Goal: Transaction & Acquisition: Purchase product/service

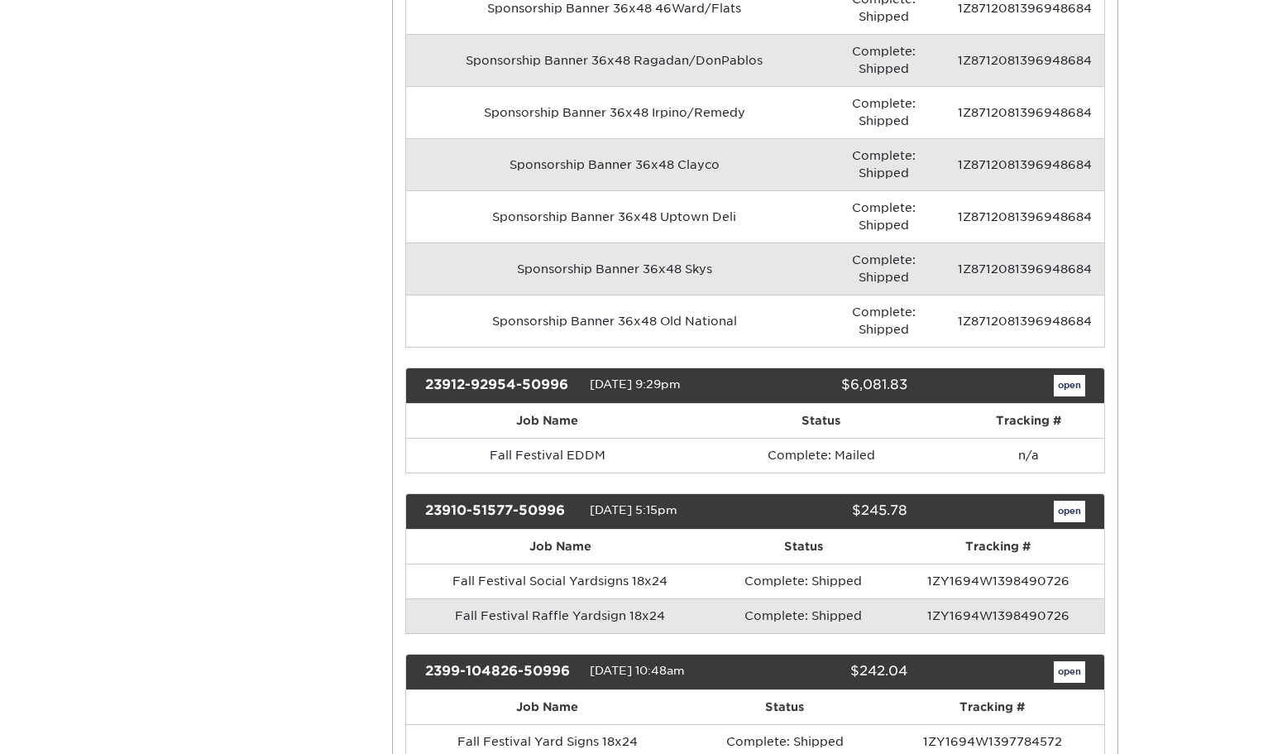
scroll to position [2294, 0]
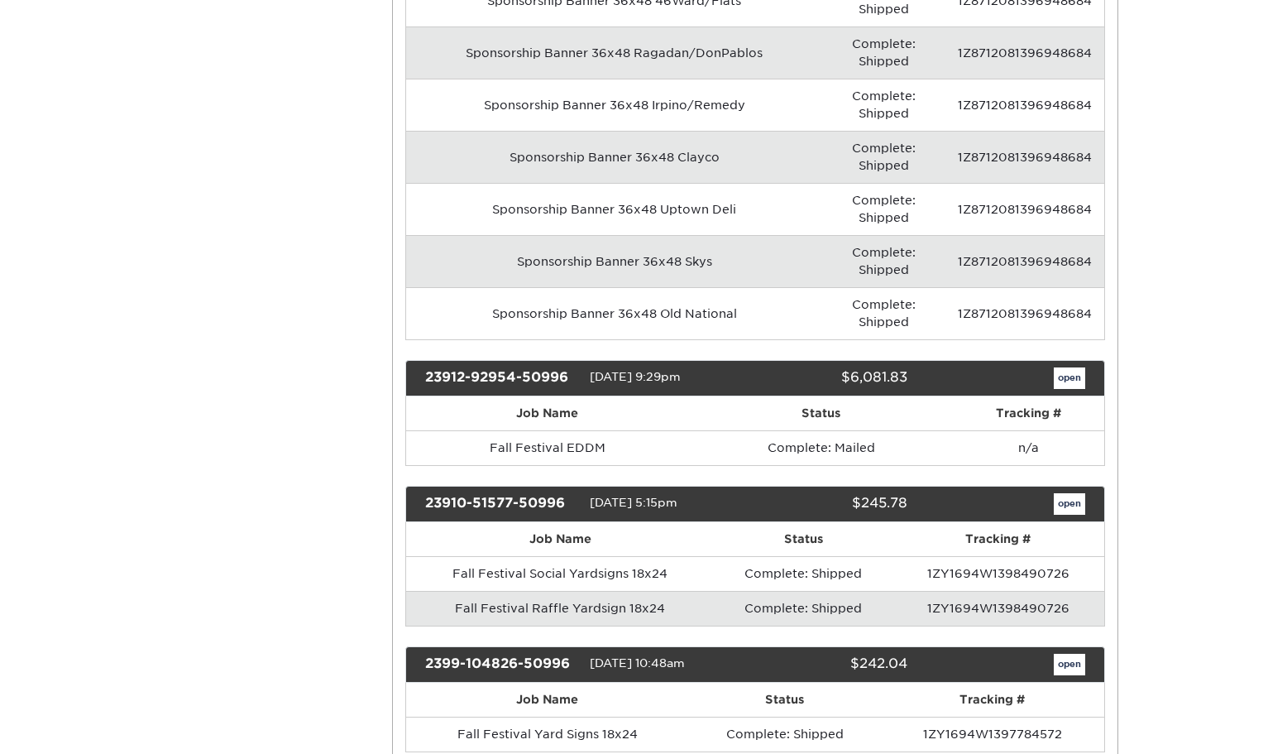
click at [495, 591] on td "Fall Festival Raffle Yardsign 18x24" at bounding box center [560, 608] width 309 height 35
click at [1068, 493] on link "open" at bounding box center [1069, 504] width 31 height 22
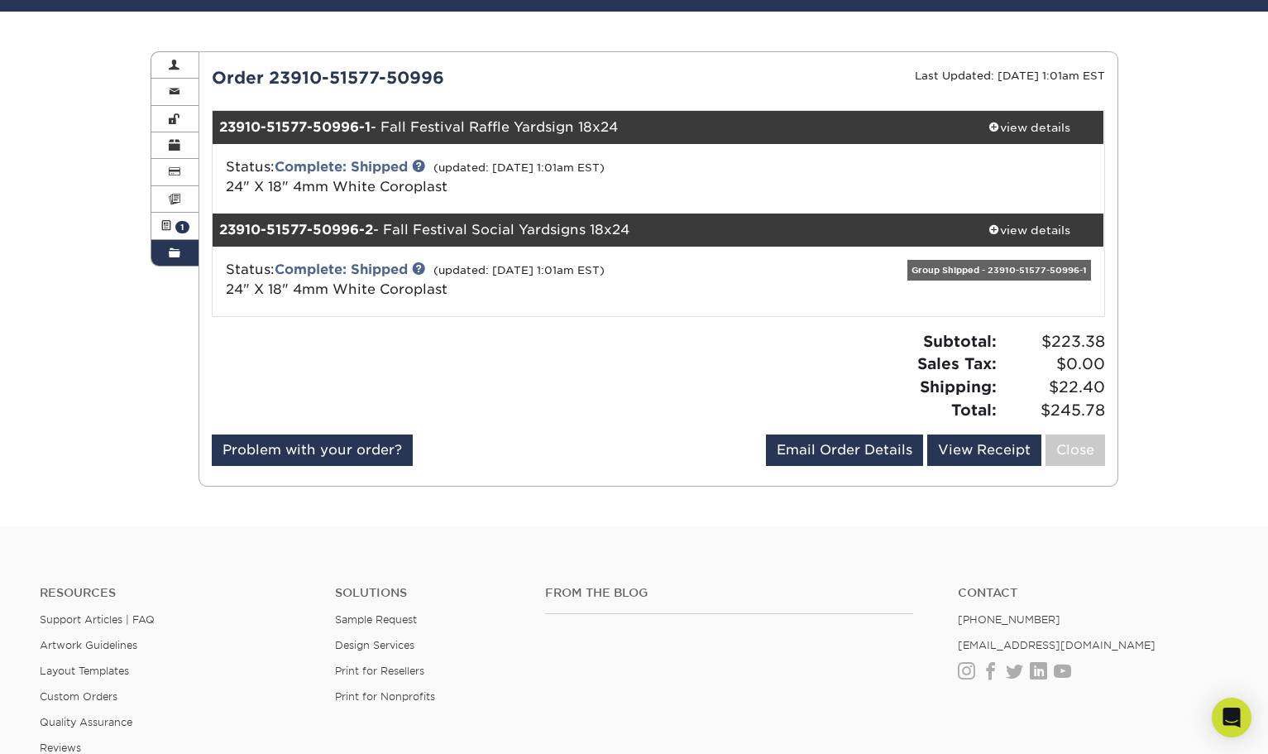
scroll to position [0, 0]
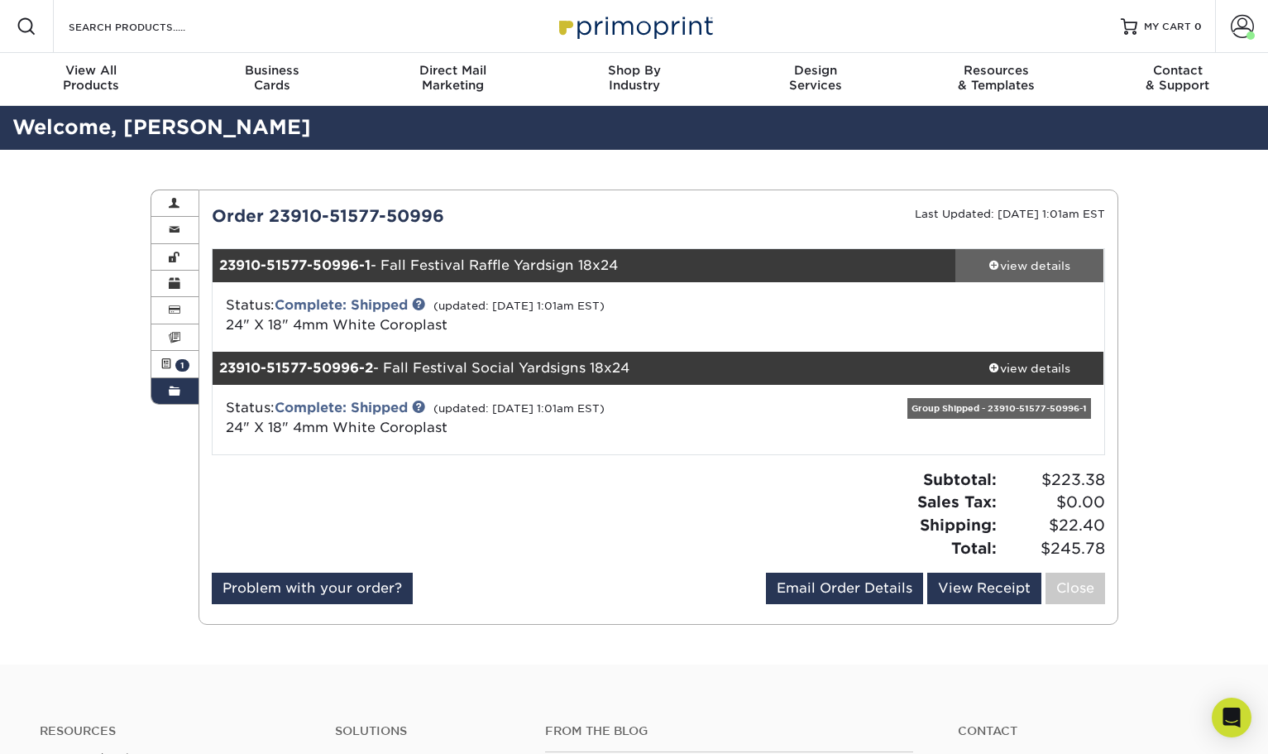
click at [992, 266] on span at bounding box center [995, 265] width 12 height 12
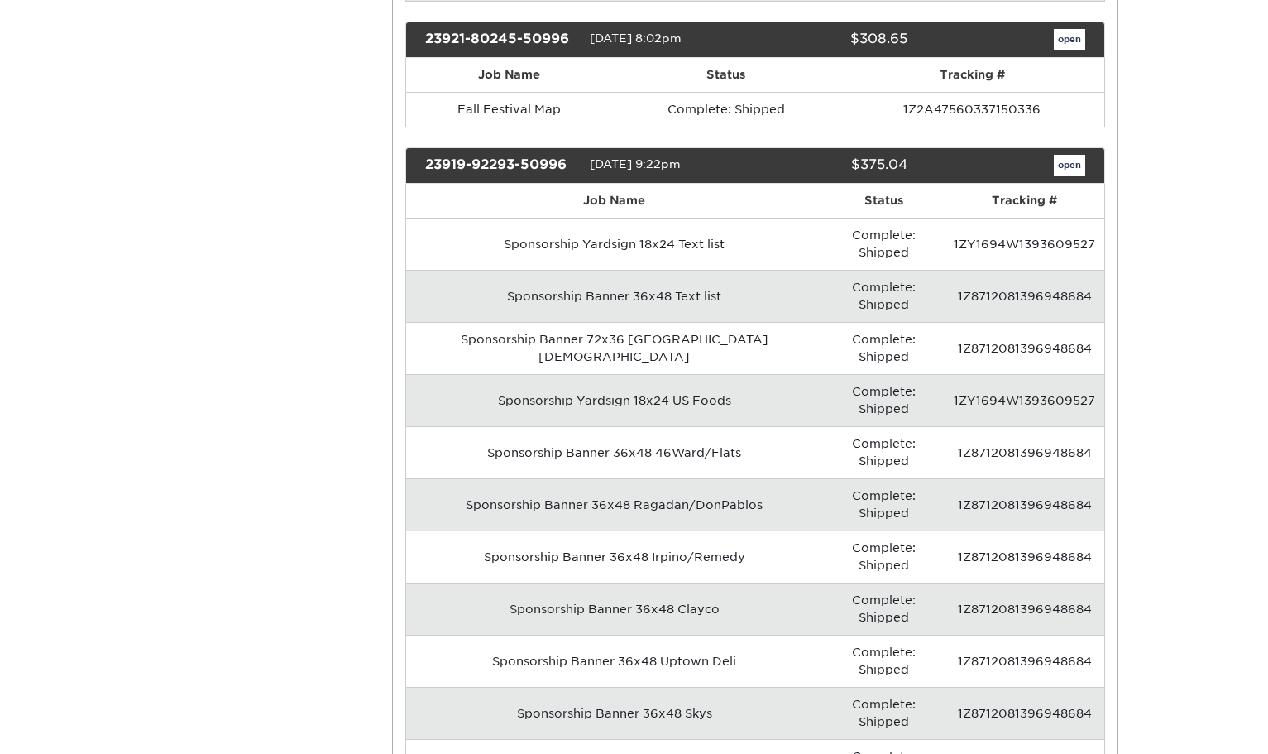
scroll to position [1844, 0]
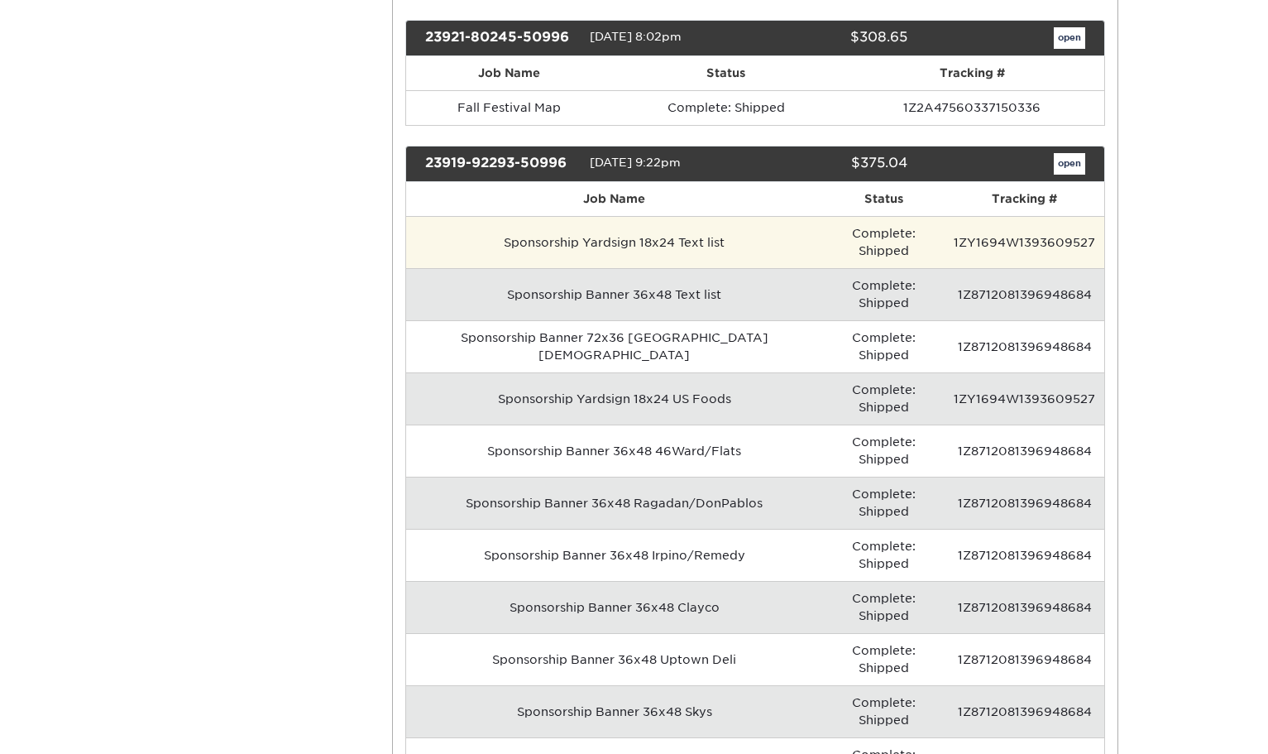
click at [537, 242] on td "Sponsorship Yardsign 18x24 Text list" at bounding box center [614, 242] width 416 height 52
click at [1019, 230] on td "1ZY1694W1393609527" at bounding box center [1025, 242] width 158 height 52
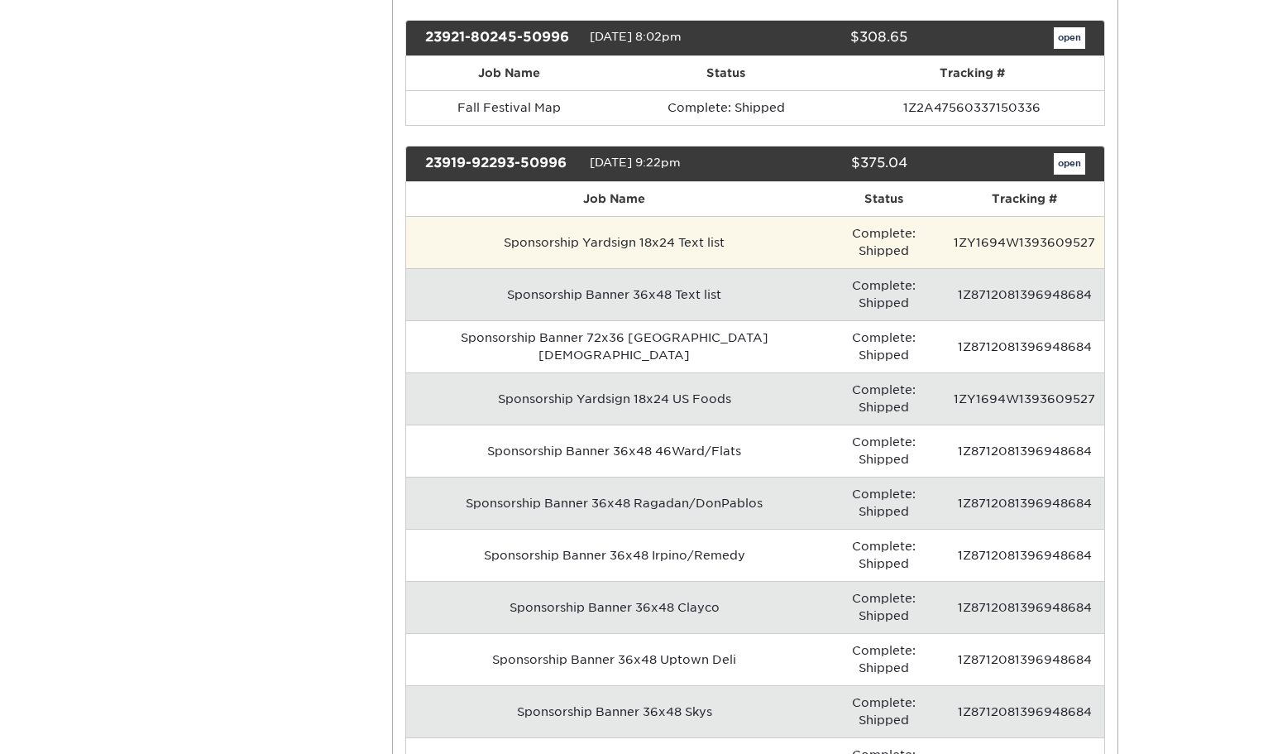
click at [1057, 230] on td "1ZY1694W1393609527" at bounding box center [1025, 242] width 158 height 52
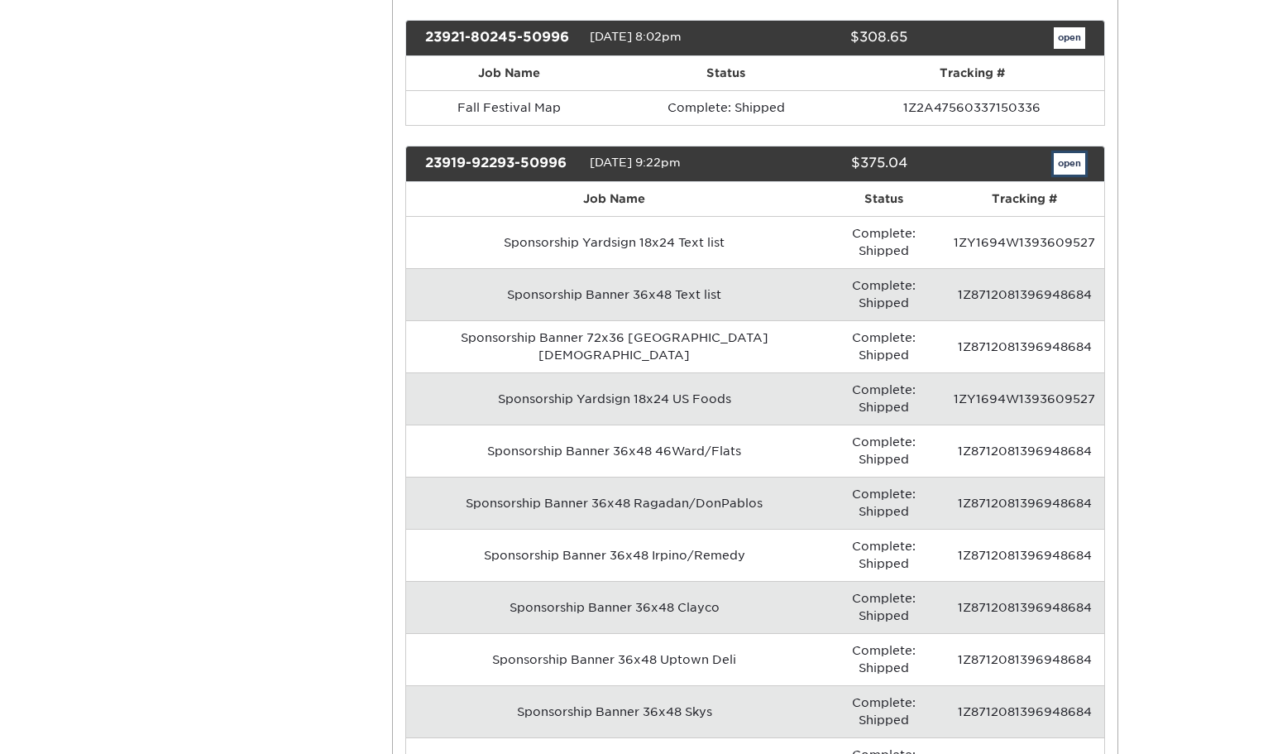
click at [1072, 164] on link "open" at bounding box center [1069, 164] width 31 height 22
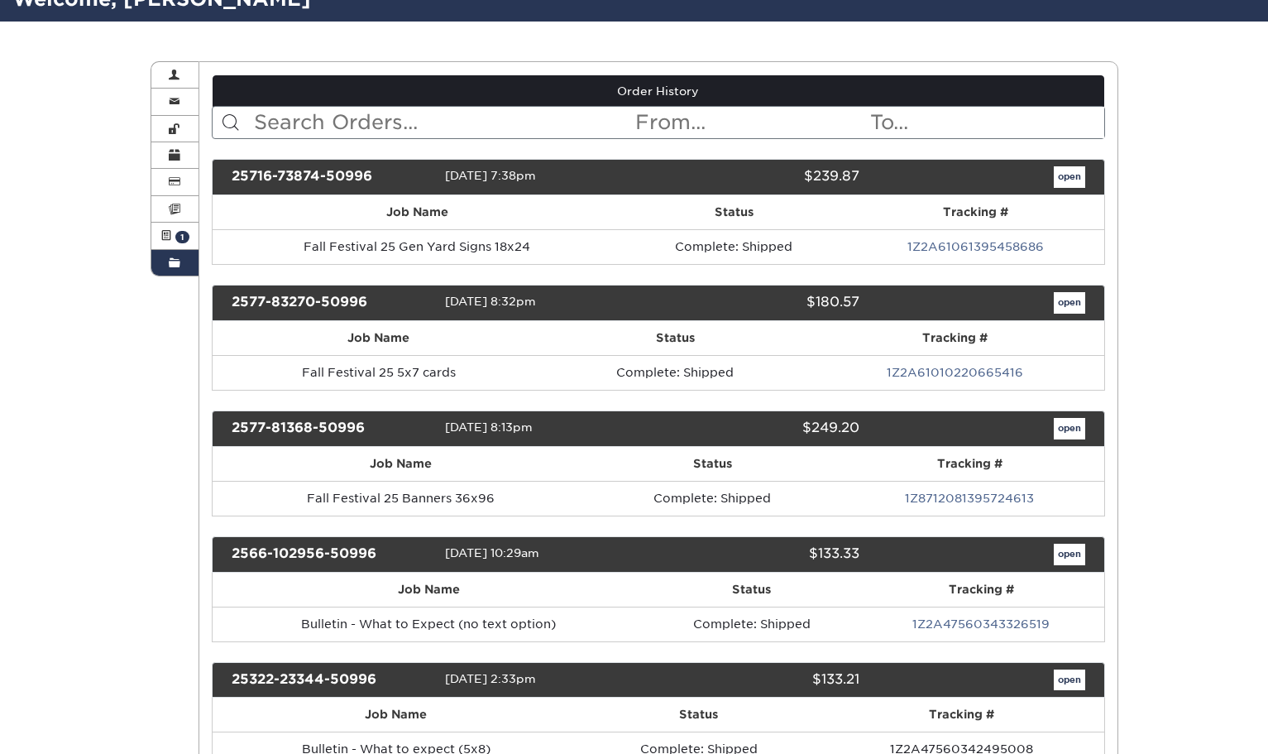
scroll to position [124, 0]
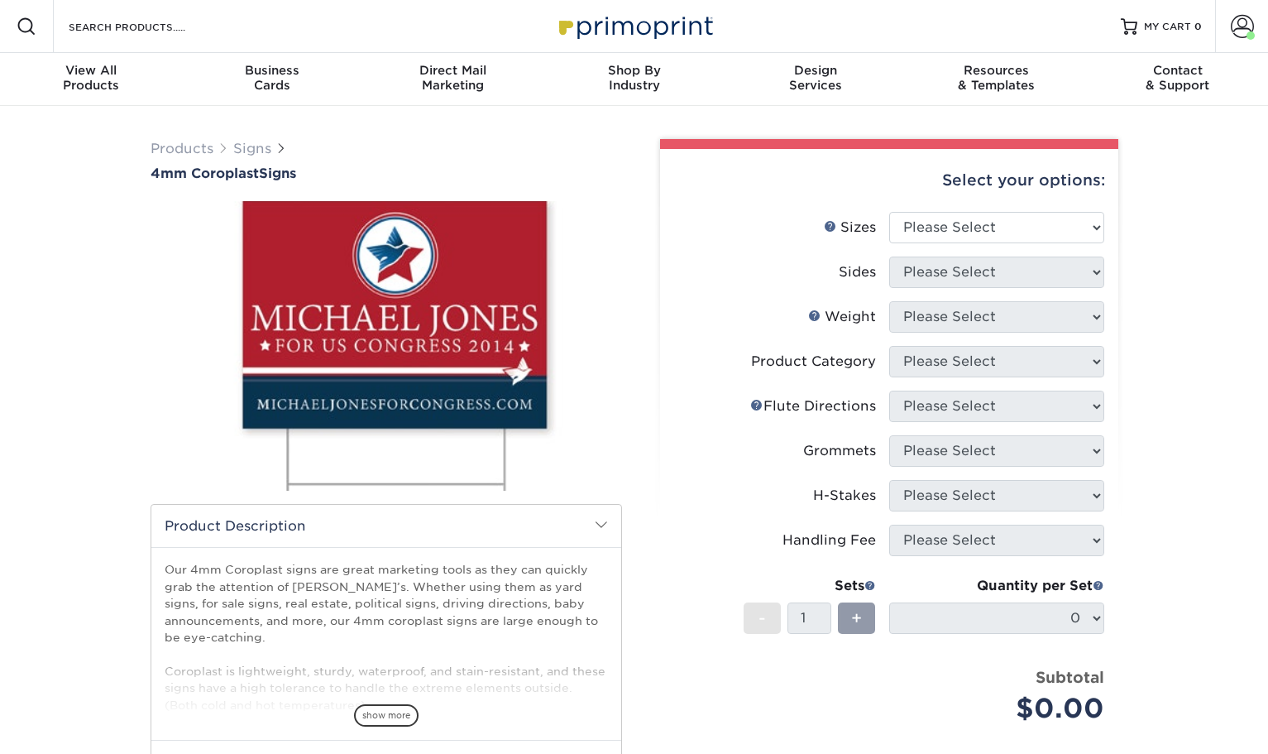
select select "18.00x24.00"
click at [889, 212] on select "Please Select 12" x 18" 18" x 24" 24" x 24" 24" x 36"" at bounding box center [996, 227] width 215 height 31
click at [950, 285] on select "Please Select Print Both Sides Print Front Only" at bounding box center [996, 272] width 215 height 31
select select "32d3c223-f82c-492b-b915-ba065a00862f"
click at [889, 257] on select "Please Select Print Both Sides Print Front Only" at bounding box center [996, 272] width 215 height 31
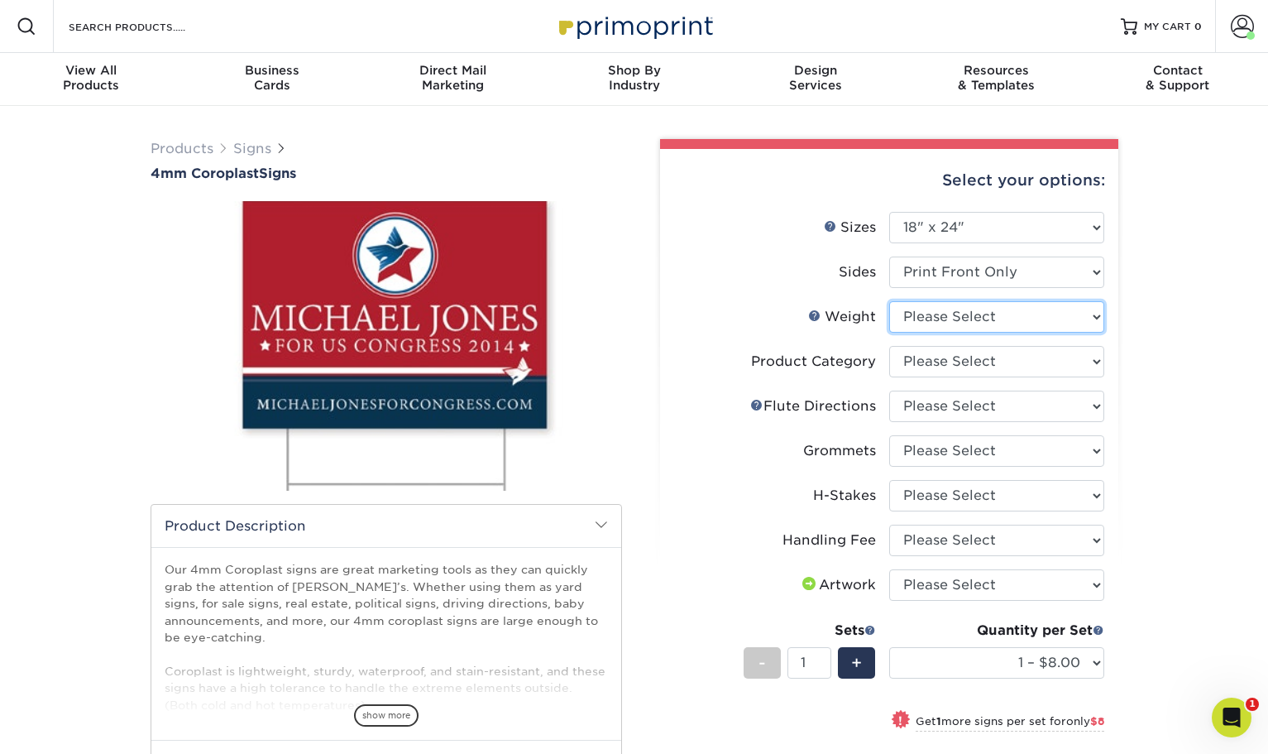
click at [929, 321] on select "Please Select 4CORO" at bounding box center [996, 316] width 215 height 31
select select "4CORO"
click at [889, 301] on select "Please Select 4CORO" at bounding box center [996, 316] width 215 height 31
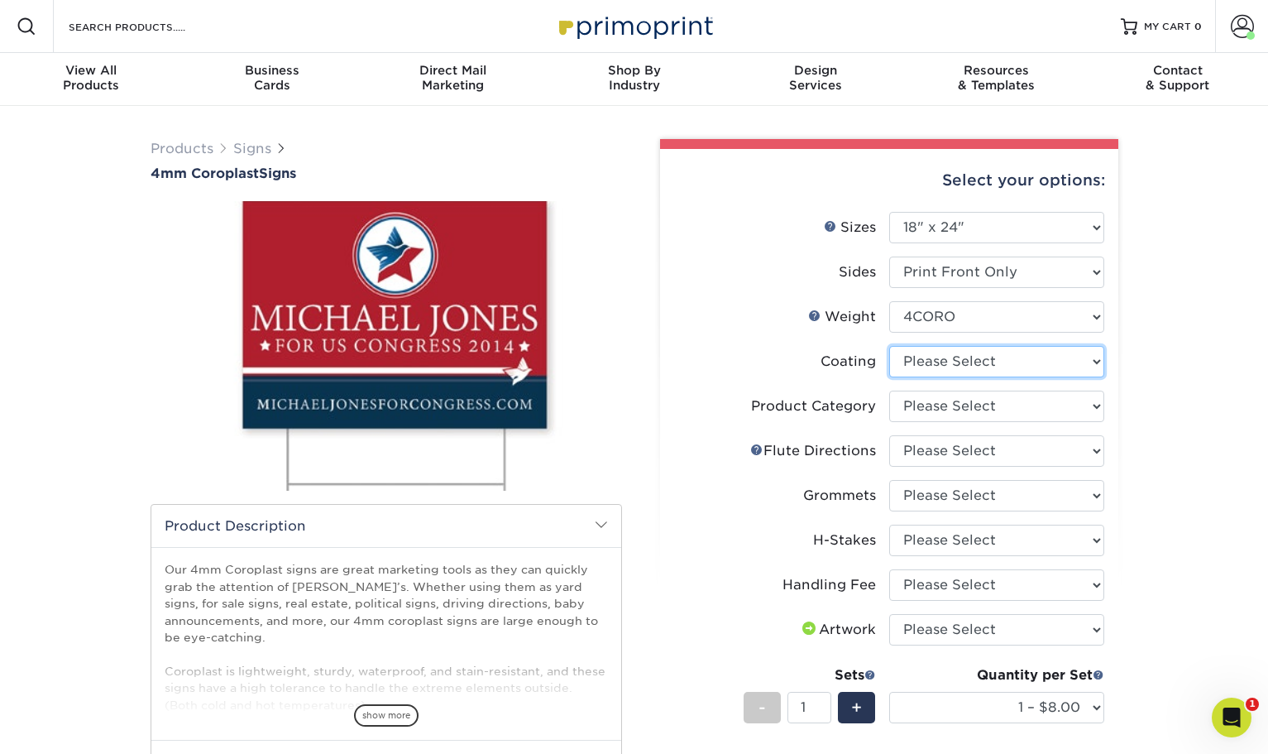
click at [944, 359] on select at bounding box center [996, 361] width 215 height 31
select select "3e7618de-abca-4bda-9f97-8b9129e913d8"
click at [889, 346] on select at bounding box center [996, 361] width 215 height 31
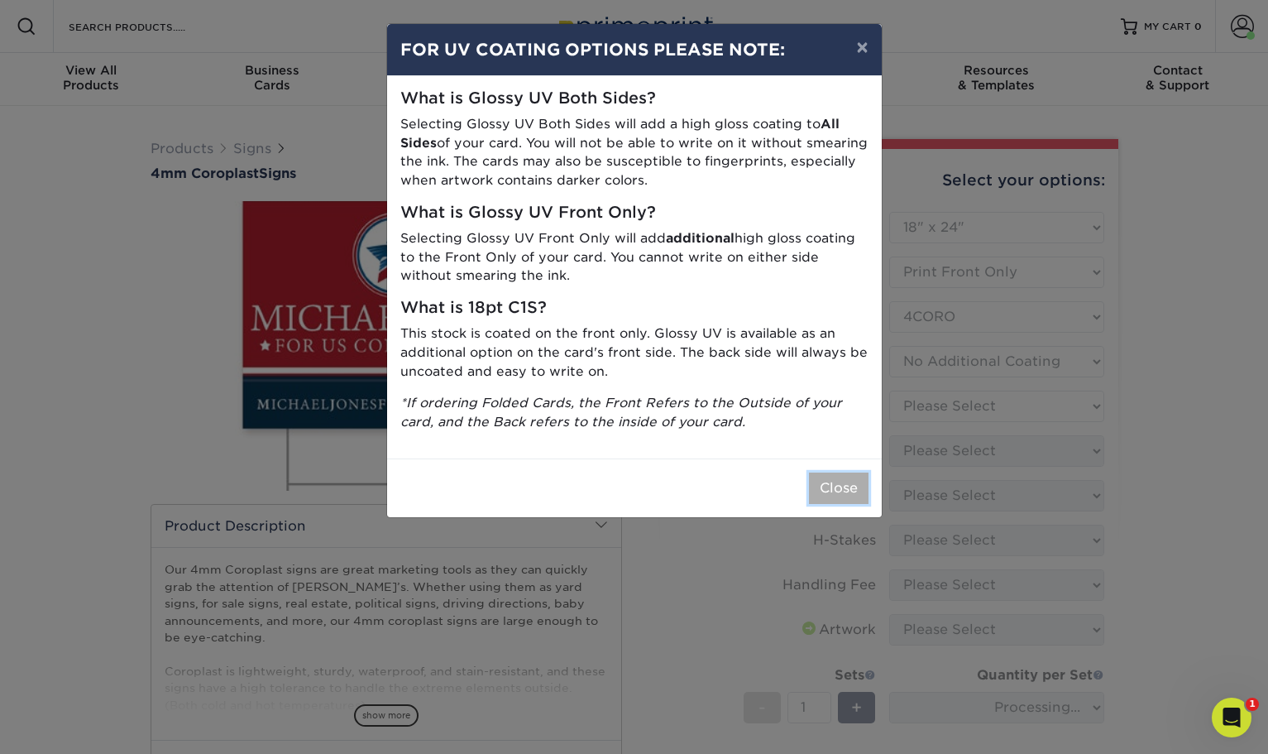
click at [837, 491] on button "Close" at bounding box center [839, 487] width 60 height 31
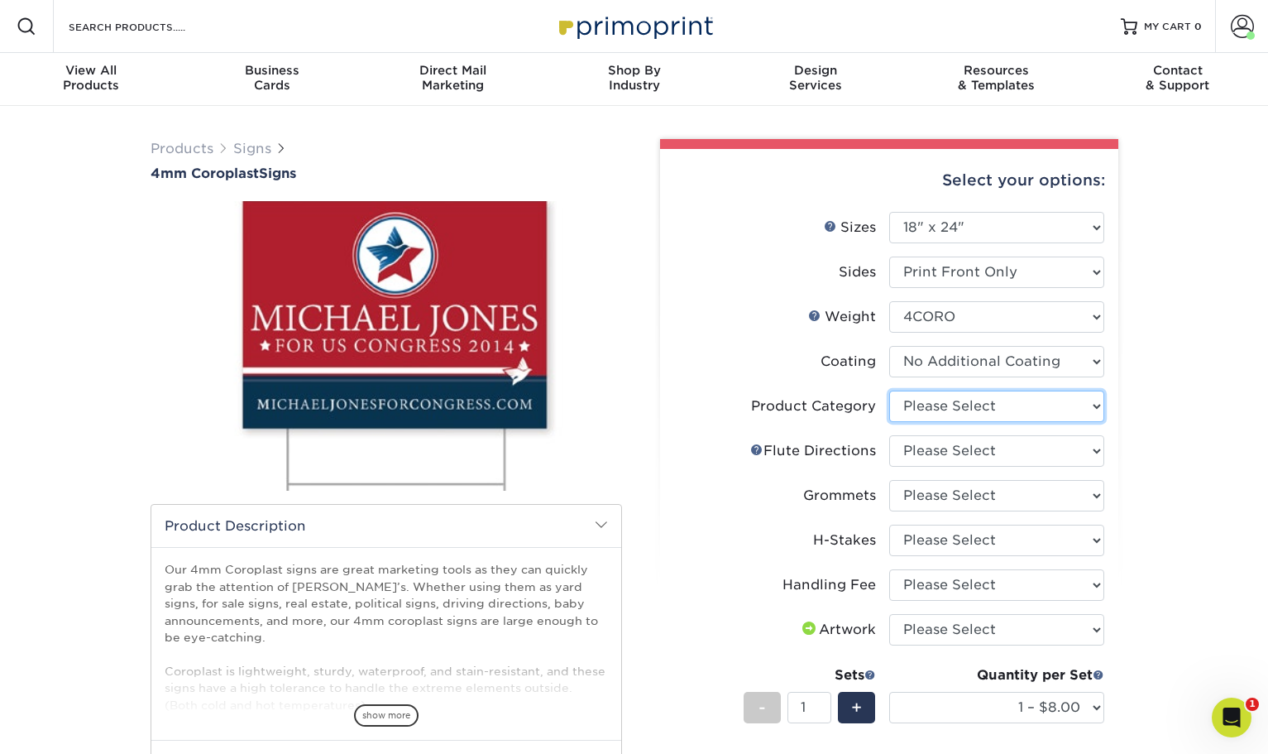
click at [962, 401] on select "Please Select Coroplast Signs" at bounding box center [996, 406] width 215 height 31
select select "b3582ed5-6912-492c-8440-2cc51afdb8e1"
click at [889, 391] on select "Please Select Coroplast Signs" at bounding box center [996, 406] width 215 height 31
click at [951, 448] on select "Please Select Flute Direction (Horizontal) Flute Direction (Vertical)" at bounding box center [996, 450] width 215 height 31
select select "b9474d6d-25b7-40b8-b284-85b7690982f8"
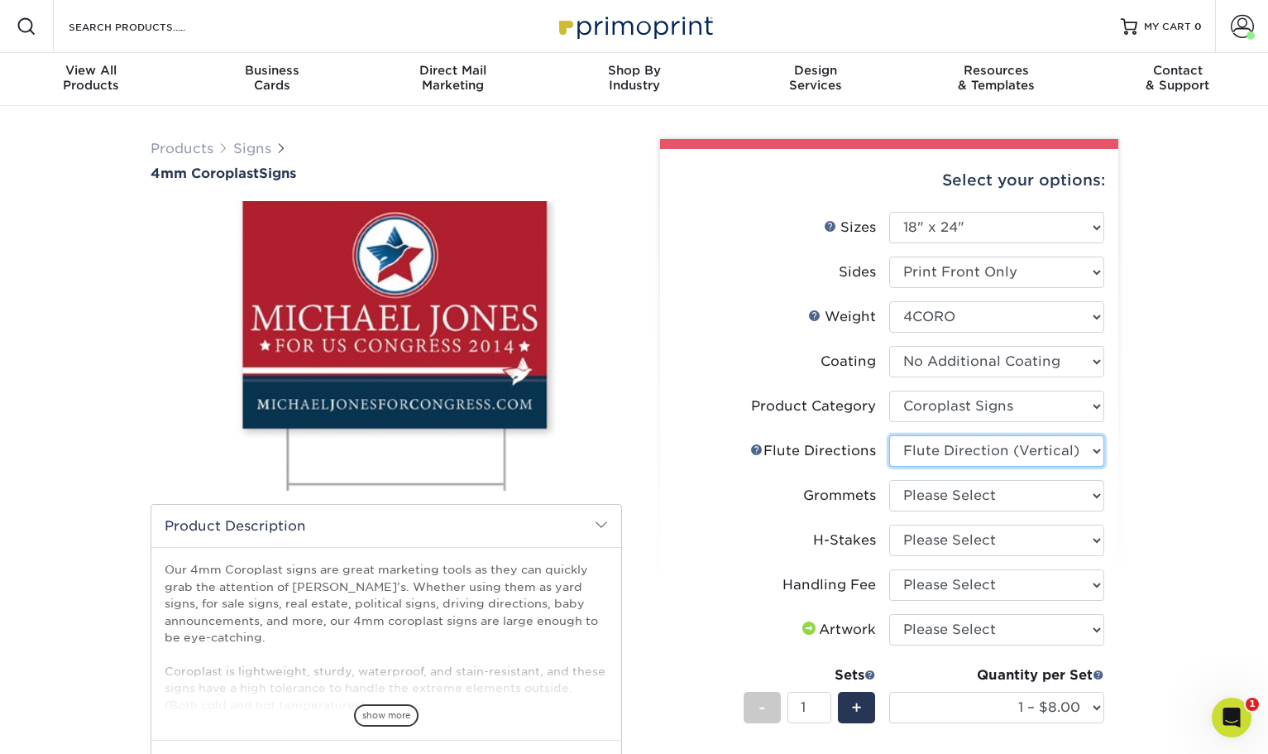
click at [889, 435] on select "Please Select Flute Direction (Horizontal) Flute Direction (Vertical)" at bounding box center [996, 450] width 215 height 31
click at [916, 492] on select "Please Select No Grommets Yes, Grommet All 4 Corners Yes, Grommets Top Corners …" at bounding box center [996, 495] width 215 height 31
select select "90d329df-db80-4206-b821-ff9d3f363977"
click at [889, 480] on select "Please Select No Grommets Yes, Grommet All 4 Corners Yes, Grommets Top Corners …" at bounding box center [996, 495] width 215 height 31
click at [918, 537] on select "Please Select No H-Stakes Yes" at bounding box center [996, 540] width 215 height 31
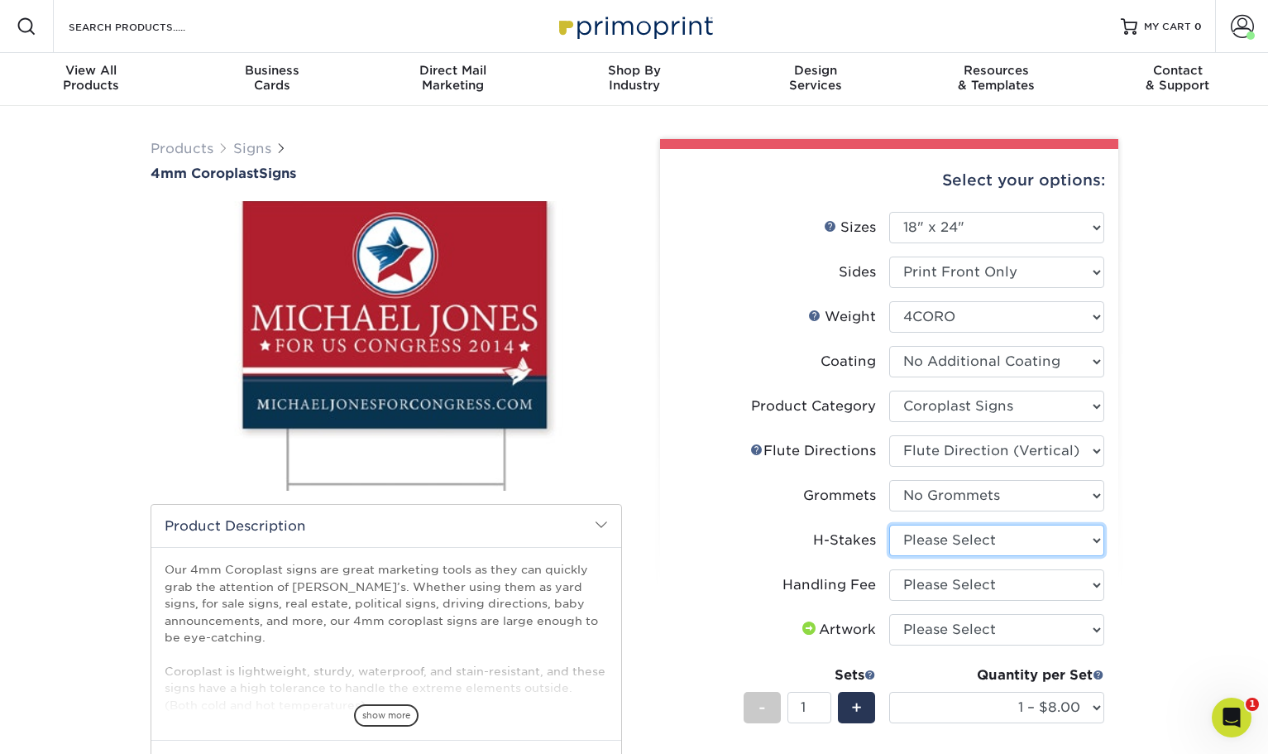
select select "8c85e97e-8b3a-46d2-b88d-acee5fa20222"
click at [889, 525] on select "Please Select No H-Stakes Yes" at bounding box center [996, 540] width 215 height 31
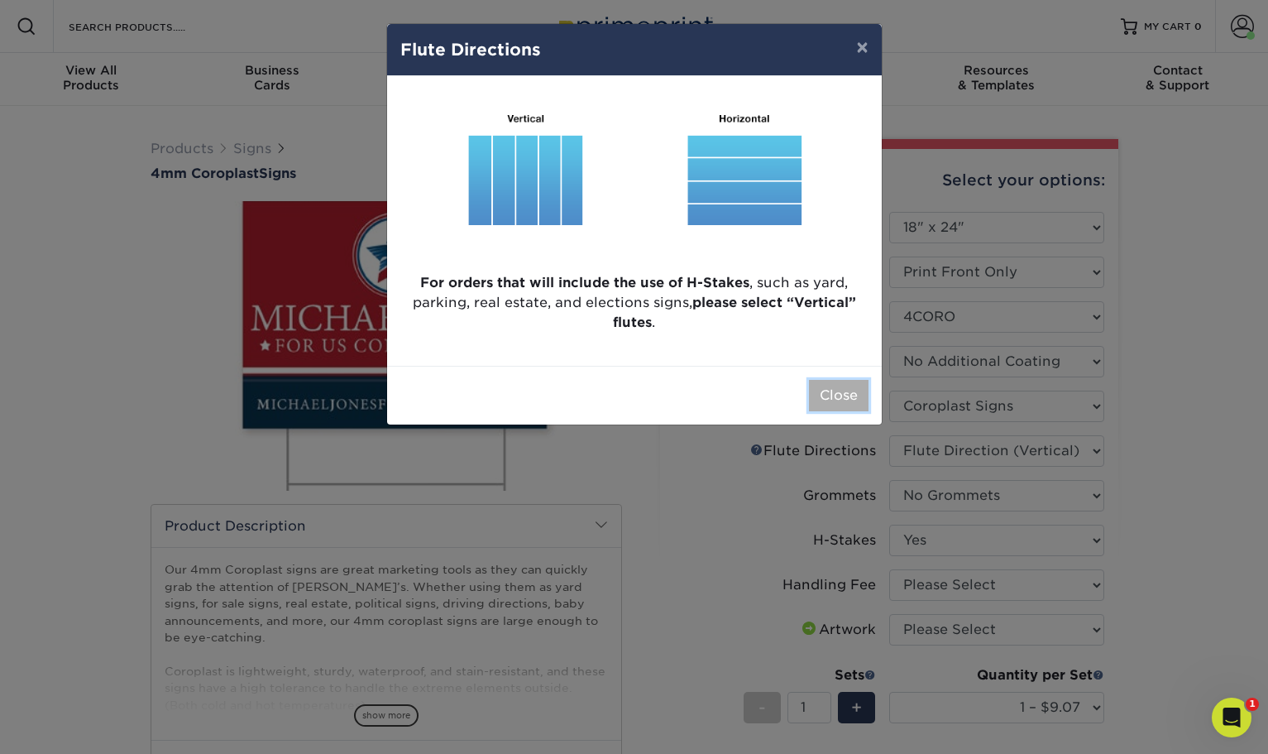
click at [830, 399] on button "Close" at bounding box center [839, 395] width 60 height 31
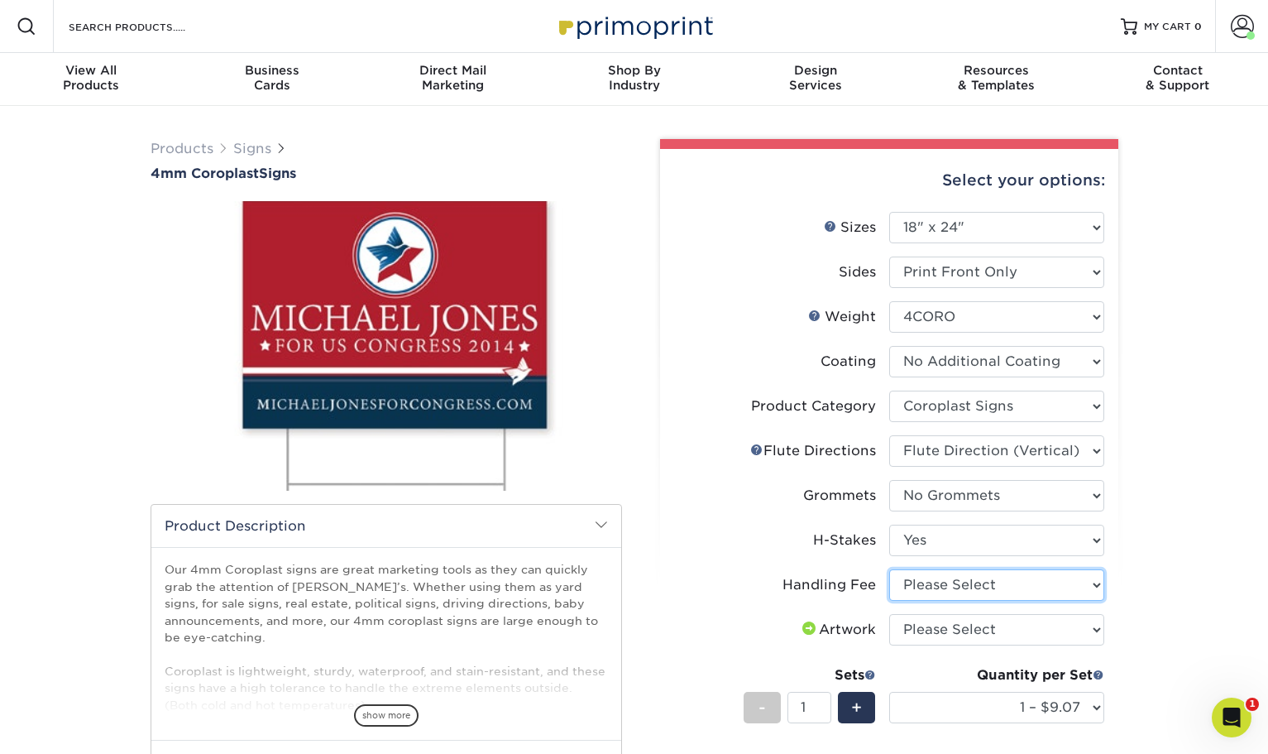
click at [967, 584] on select "Please Select Handling Fee" at bounding box center [996, 584] width 215 height 31
select select "ab74c079-444c-4260-ae6a-e09bdee8073c"
click at [889, 569] on select "Please Select Handling Fee" at bounding box center [996, 584] width 215 height 31
click at [951, 583] on select "Please Select Handling Fee" at bounding box center [996, 584] width 215 height 31
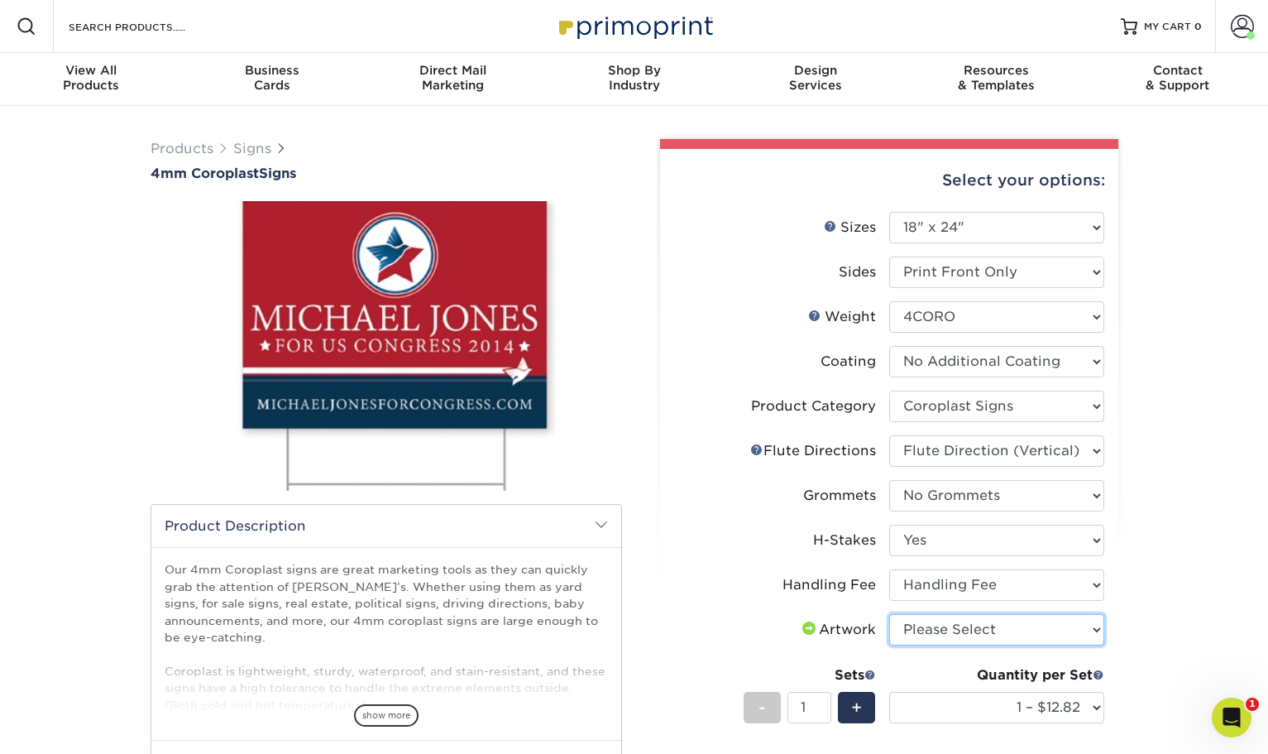
click at [931, 629] on select "Please Select I will upload files I need a design - $50" at bounding box center [996, 629] width 215 height 31
select select "upload"
click at [889, 614] on select "Please Select I will upload files I need a design - $50" at bounding box center [996, 629] width 215 height 31
click at [1178, 587] on div "Products Signs 4mm Coroplast Signs /" at bounding box center [634, 612] width 1268 height 1013
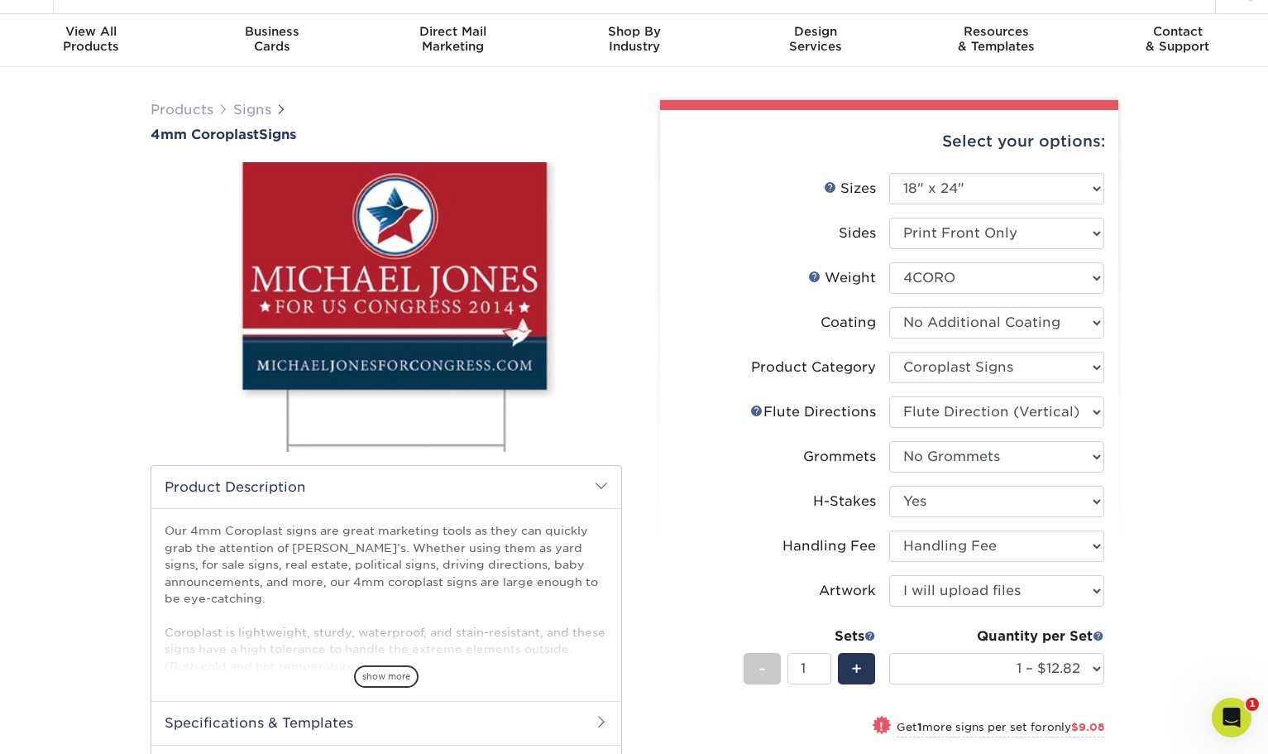
scroll to position [40, 0]
click at [981, 231] on select "Please Select Print Both Sides Print Front Only" at bounding box center [996, 232] width 215 height 31
select select "13abbda7-1d64-4f25-8bb2-c179b224825d"
click at [889, 217] on select "Please Select Print Both Sides Print Front Only" at bounding box center [996, 232] width 215 height 31
select select "-1"
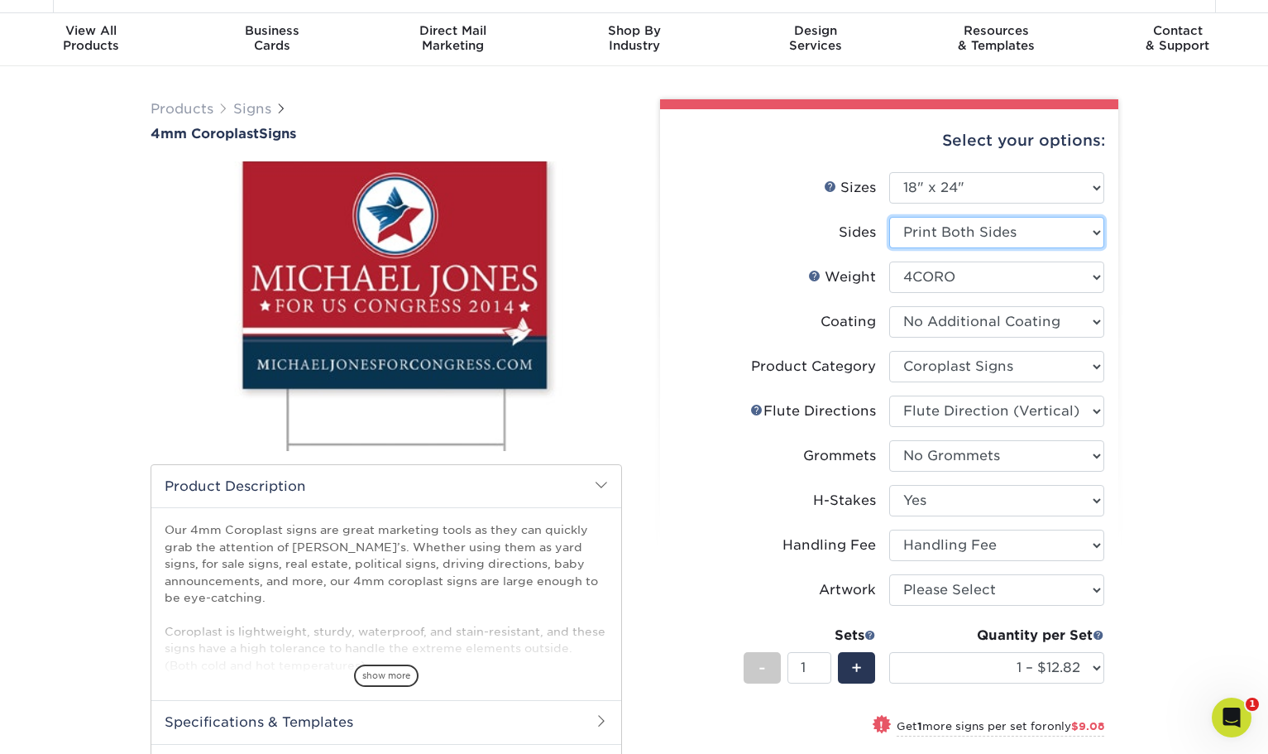
select select "-1"
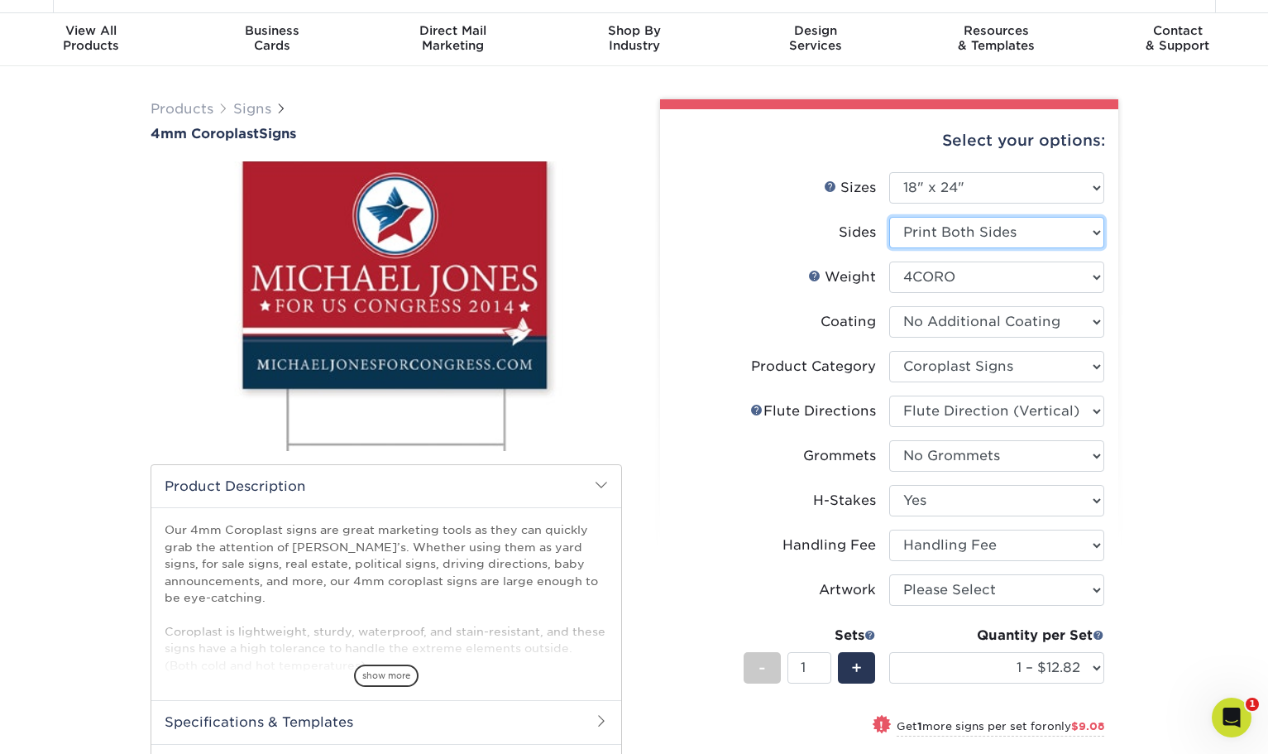
select select "-1"
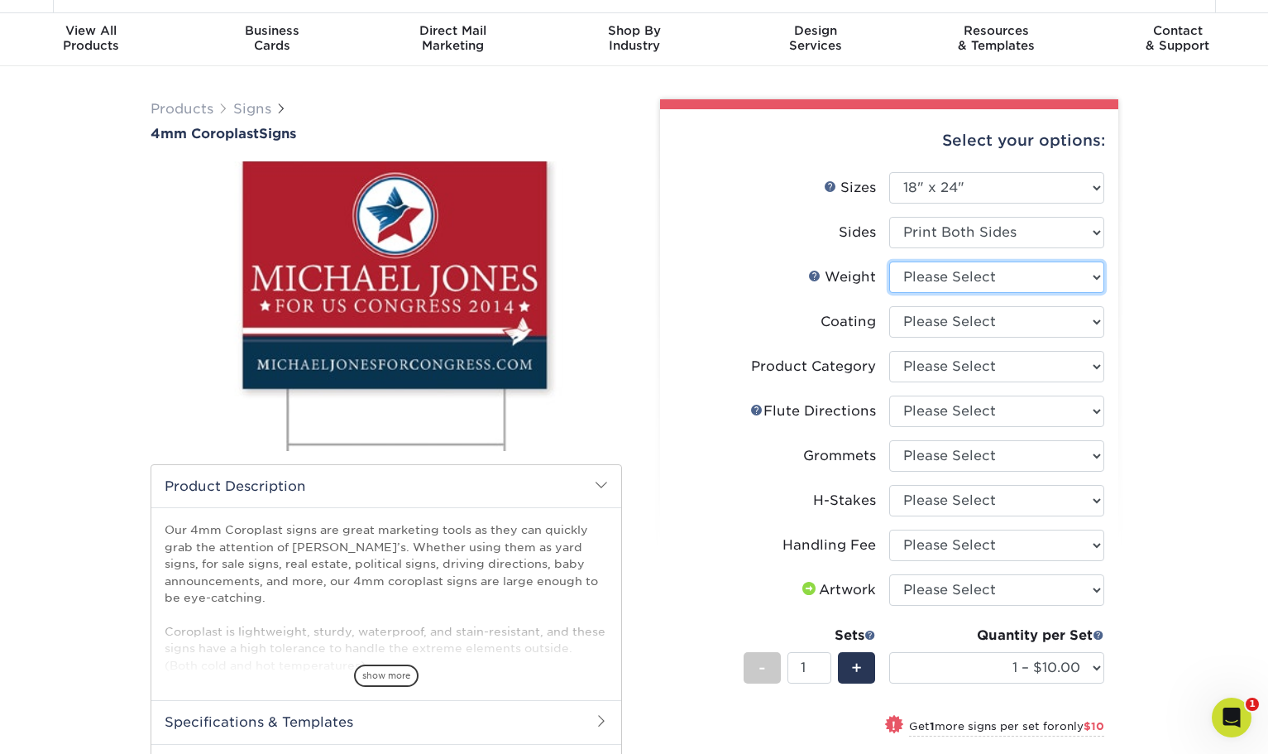
click at [944, 281] on select "Please Select 4CORO" at bounding box center [996, 276] width 215 height 31
select select "4CORO"
click at [889, 261] on select "Please Select 4CORO" at bounding box center [996, 276] width 215 height 31
click at [930, 319] on select at bounding box center [996, 321] width 215 height 31
select select "3e7618de-abca-4bda-9f97-8b9129e913d8"
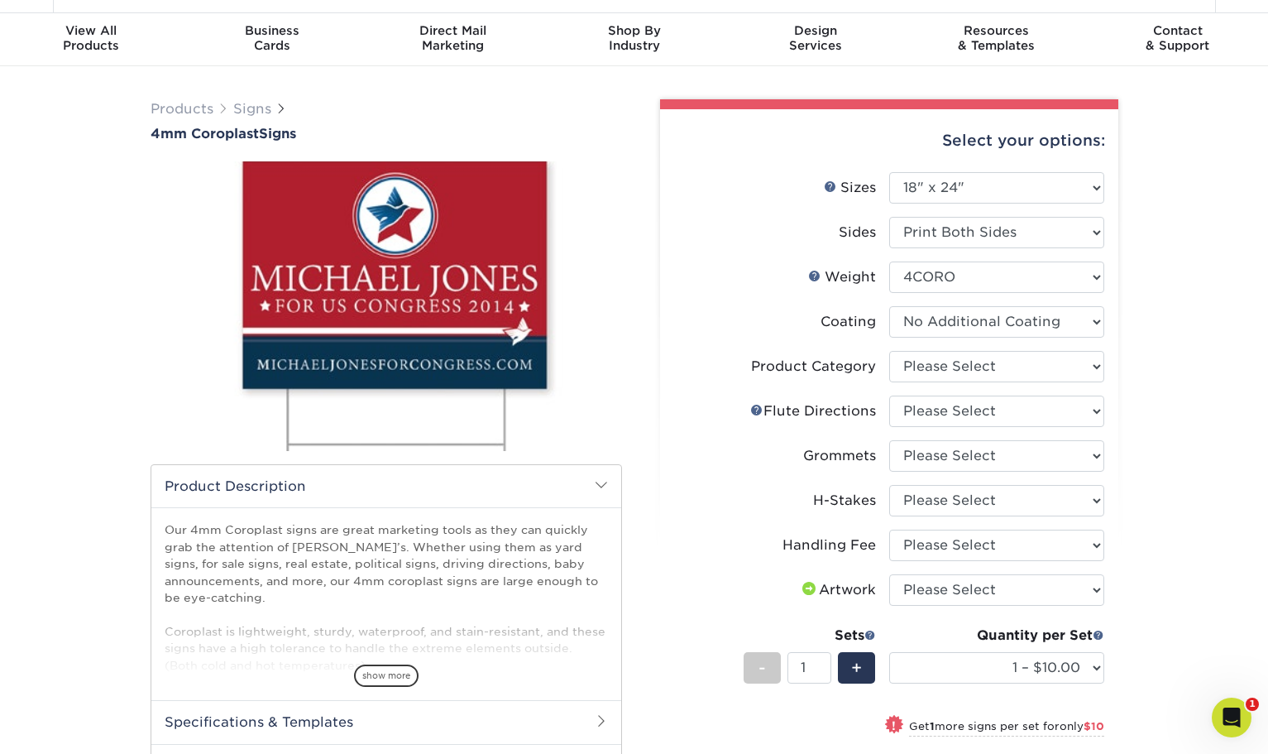
click at [889, 306] on select at bounding box center [996, 321] width 215 height 31
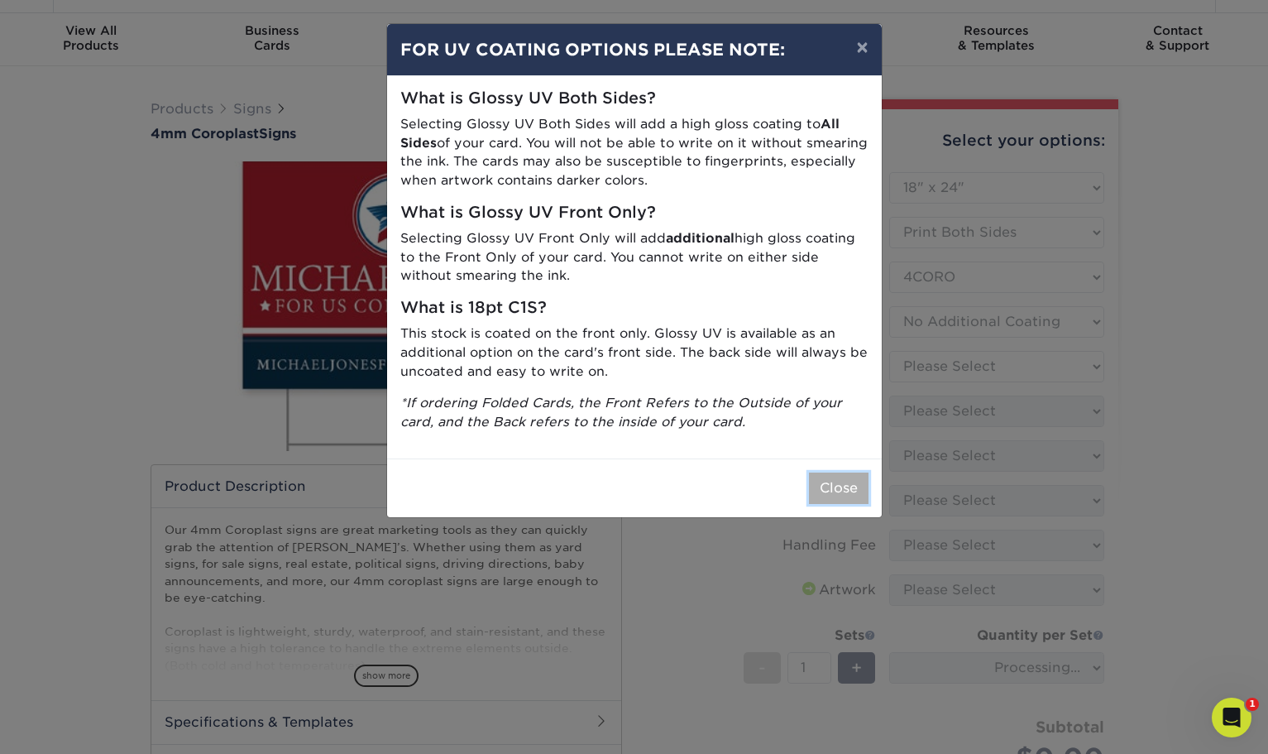
click at [840, 486] on button "Close" at bounding box center [839, 487] width 60 height 31
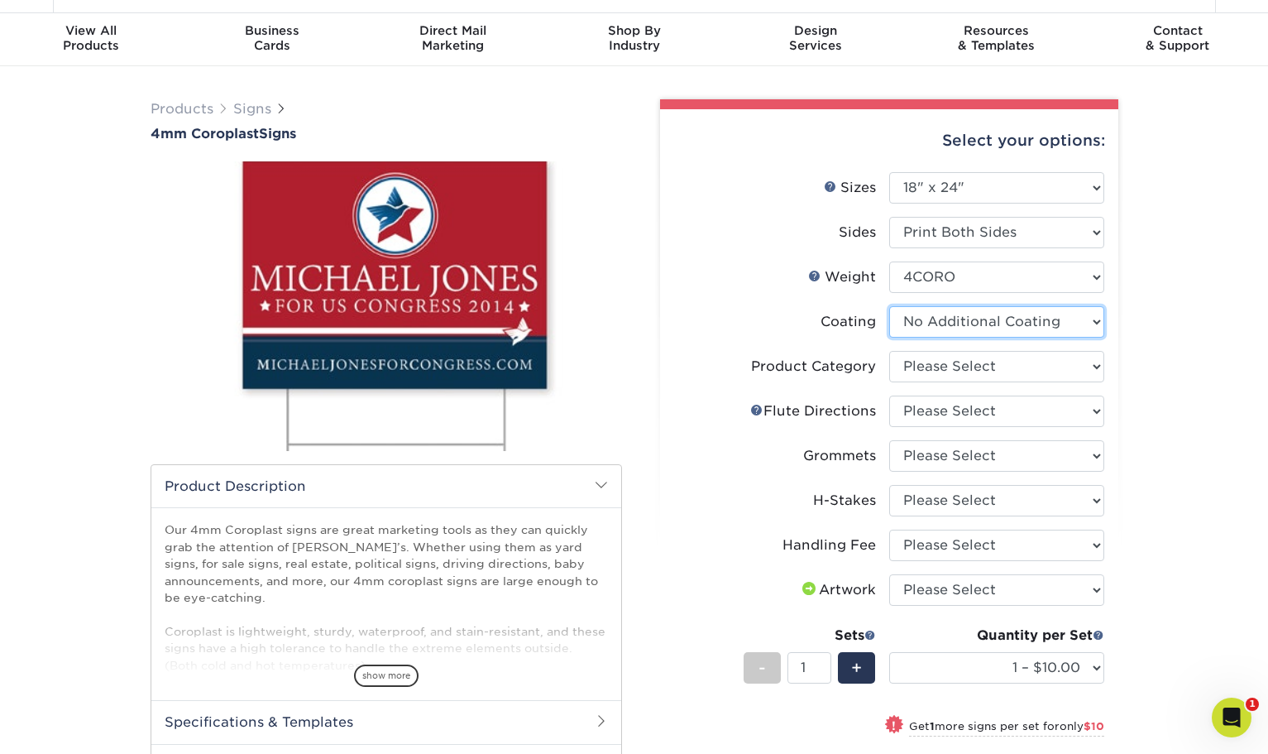
click at [953, 324] on select at bounding box center [996, 321] width 215 height 31
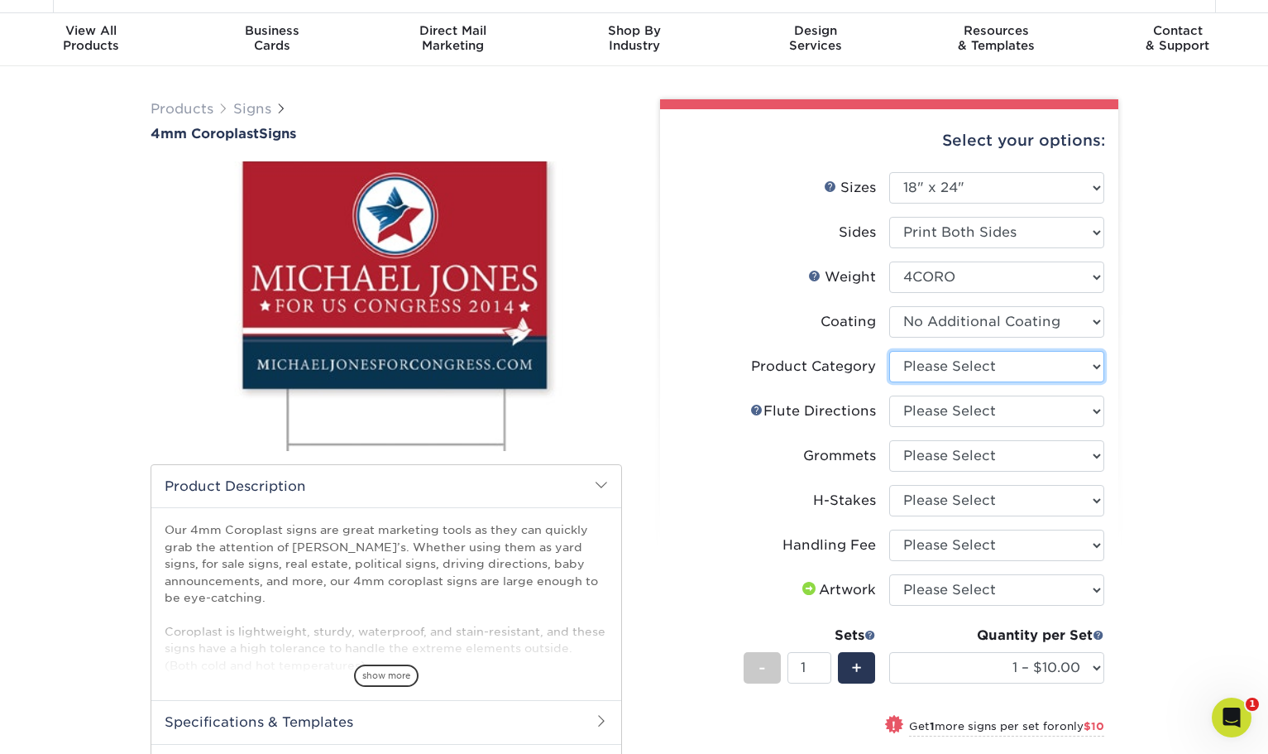
click at [949, 359] on select "Please Select Coroplast Signs" at bounding box center [996, 366] width 215 height 31
select select "b3582ed5-6912-492c-8440-2cc51afdb8e1"
click at [889, 351] on select "Please Select Coroplast Signs" at bounding box center [996, 366] width 215 height 31
click at [936, 402] on select "Please Select Flute Direction (Horizontal) Flute Direction (Vertical)" at bounding box center [996, 411] width 215 height 31
select select "b9474d6d-25b7-40b8-b284-85b7690982f8"
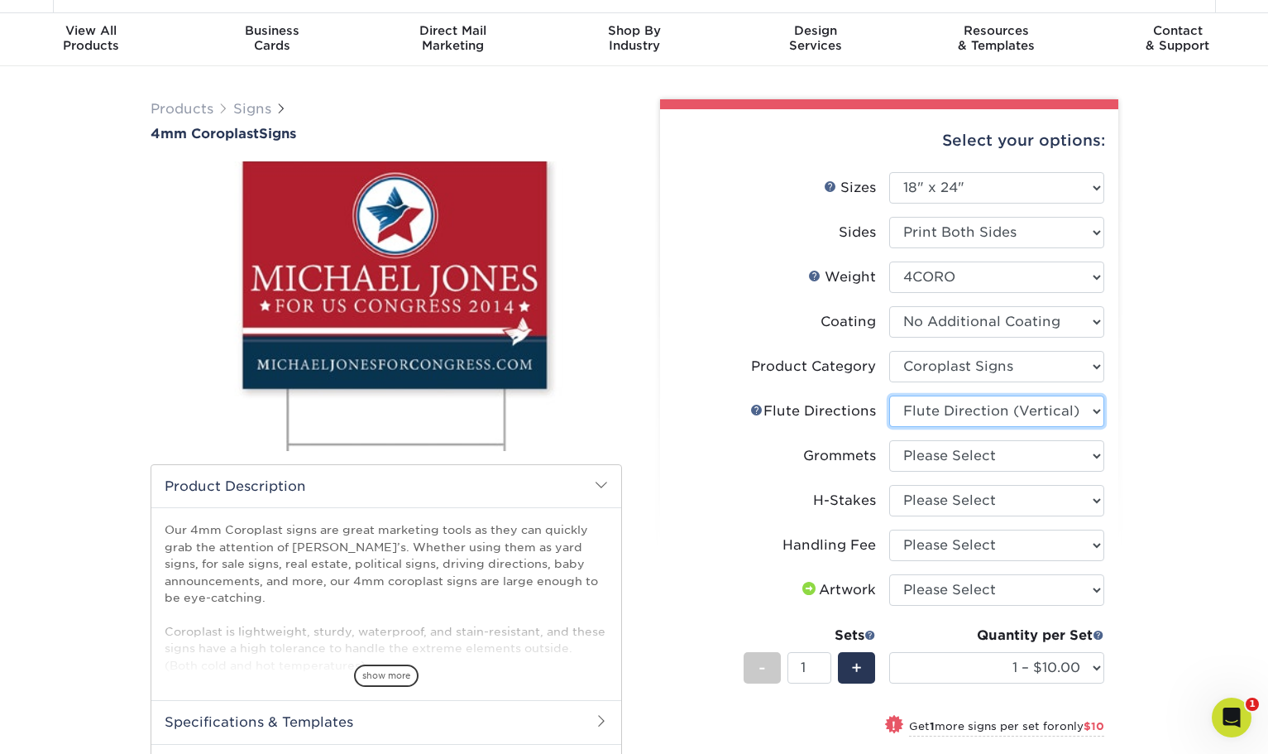
click at [889, 396] on select "Please Select Flute Direction (Horizontal) Flute Direction (Vertical)" at bounding box center [996, 411] width 215 height 31
click at [935, 460] on select "Please Select No Grommets Yes, Grommet All 4 Corners Yes, Grommets Top Corners …" at bounding box center [996, 455] width 215 height 31
select select "90d329df-db80-4206-b821-ff9d3f363977"
click at [889, 440] on select "Please Select No Grommets Yes, Grommet All 4 Corners Yes, Grommets Top Corners …" at bounding box center [996, 455] width 215 height 31
click at [943, 497] on select "Please Select No H-Stakes Yes" at bounding box center [996, 500] width 215 height 31
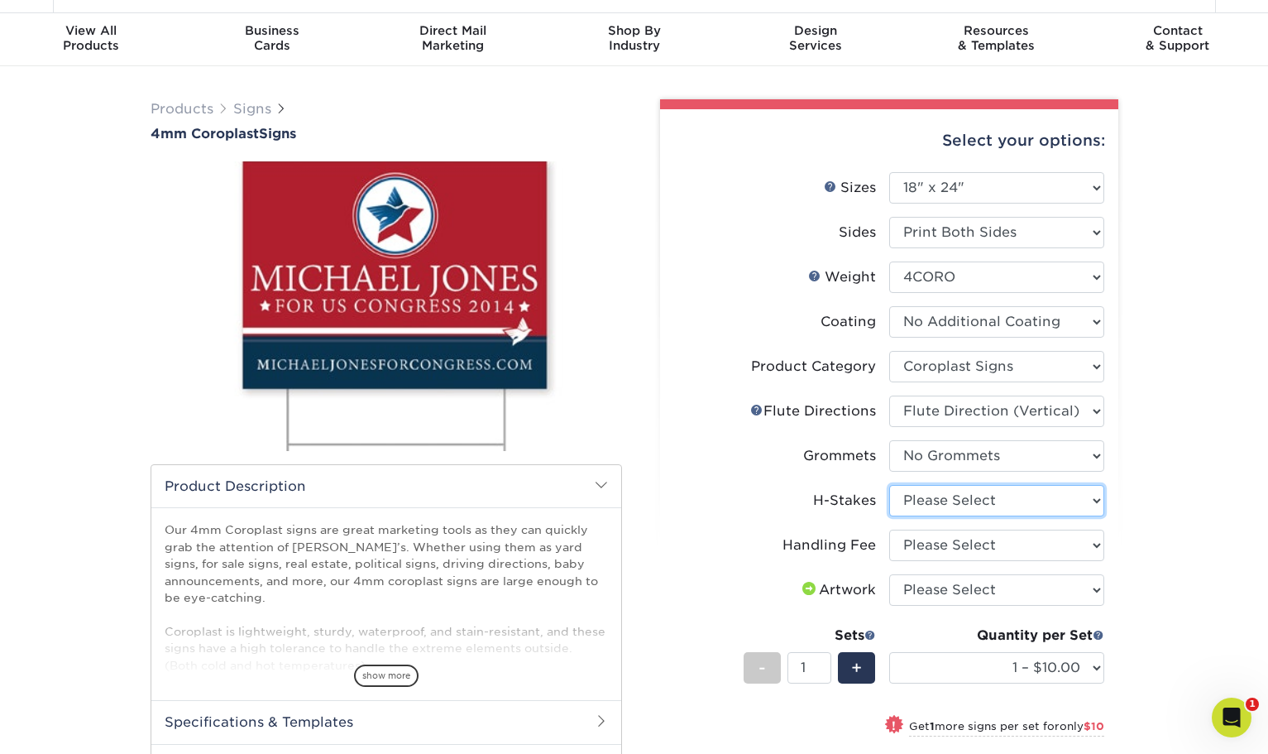
select select "8c85e97e-8b3a-46d2-b88d-acee5fa20222"
click at [889, 485] on select "Please Select No H-Stakes Yes" at bounding box center [996, 500] width 215 height 31
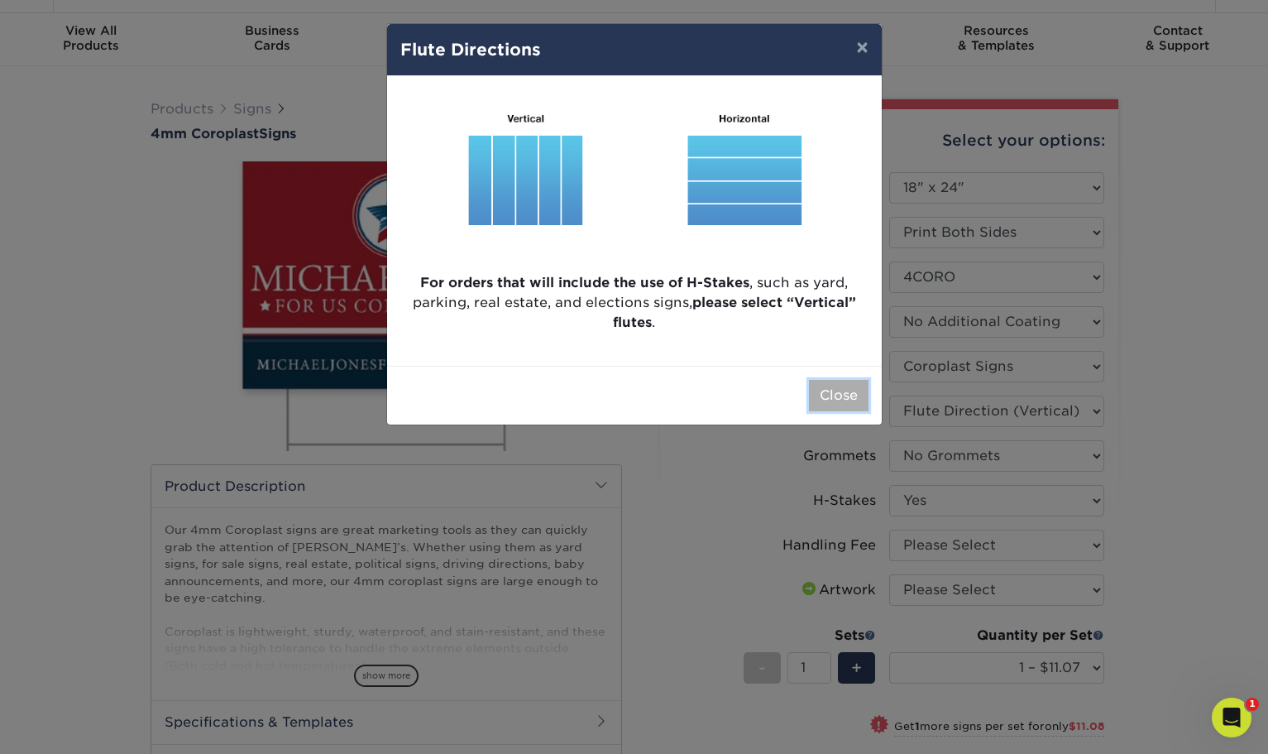
click at [835, 402] on button "Close" at bounding box center [839, 395] width 60 height 31
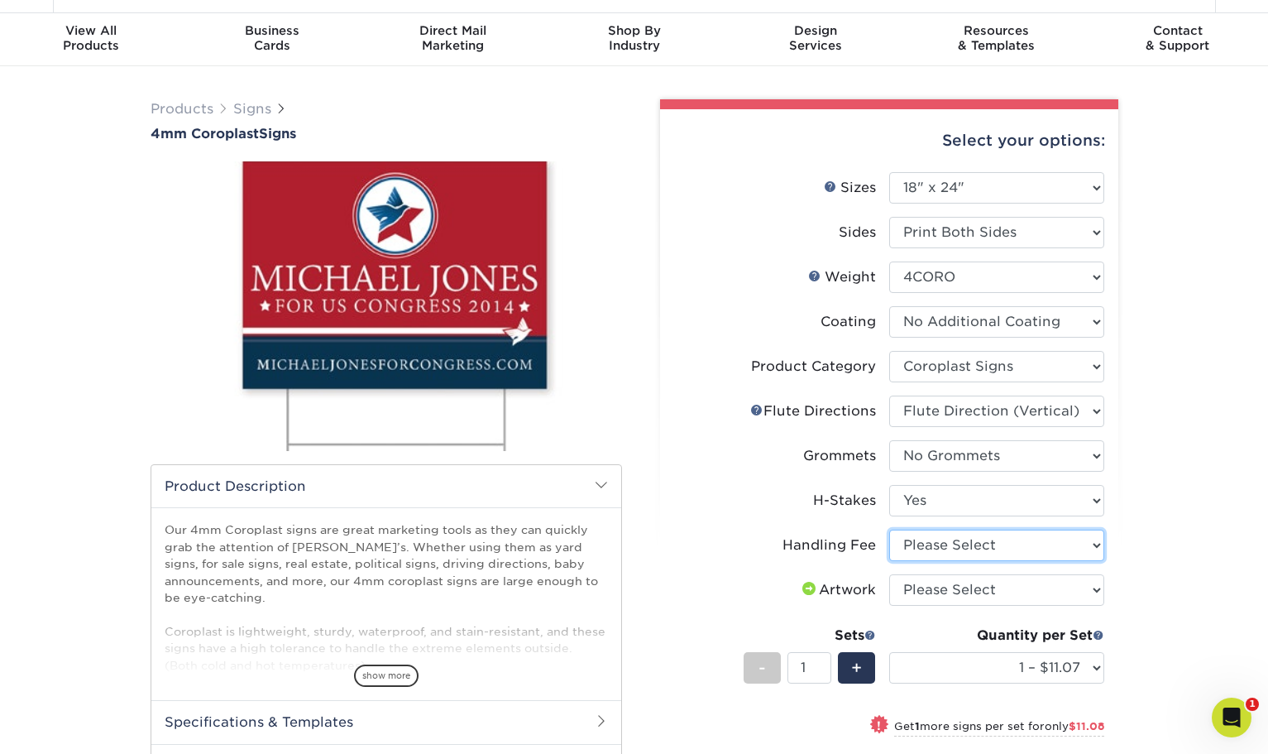
click at [921, 544] on select "Please Select Handling Fee" at bounding box center [996, 545] width 215 height 31
select select "ab74c079-444c-4260-ae6a-e09bdee8073c"
click at [889, 530] on select "Please Select Handling Fee" at bounding box center [996, 545] width 215 height 31
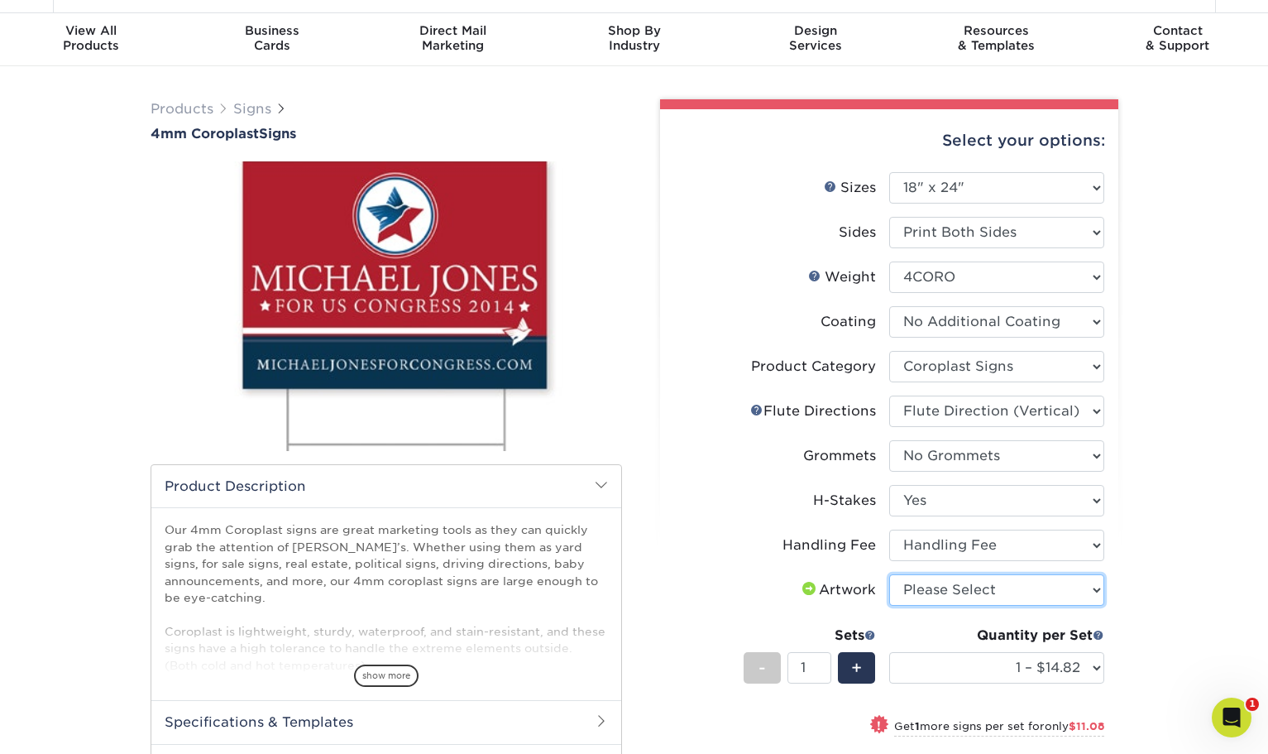
click at [925, 585] on select "Please Select I will upload files I need a design - $50" at bounding box center [996, 589] width 215 height 31
select select "upload"
click at [889, 574] on select "Please Select I will upload files I need a design - $50" at bounding box center [996, 589] width 215 height 31
click at [1183, 586] on div "Products Signs 4mm Coroplast Signs /" at bounding box center [634, 572] width 1268 height 1013
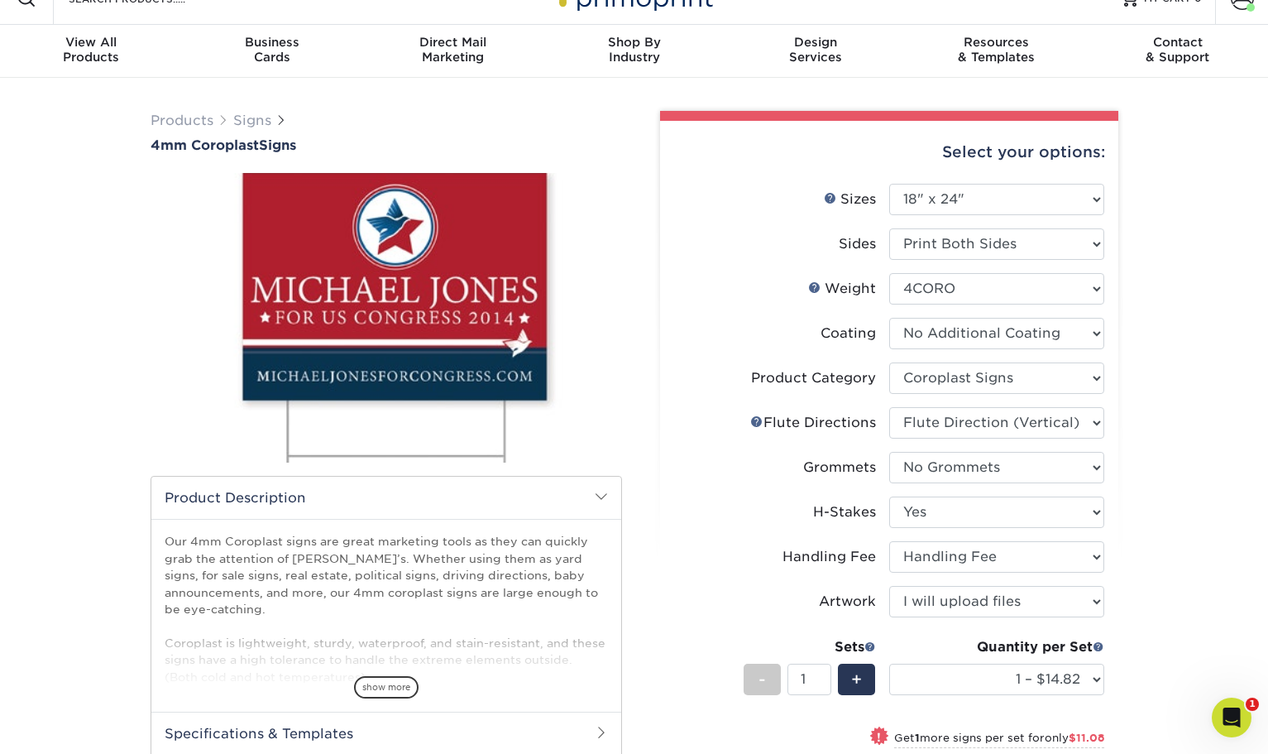
scroll to position [31, 0]
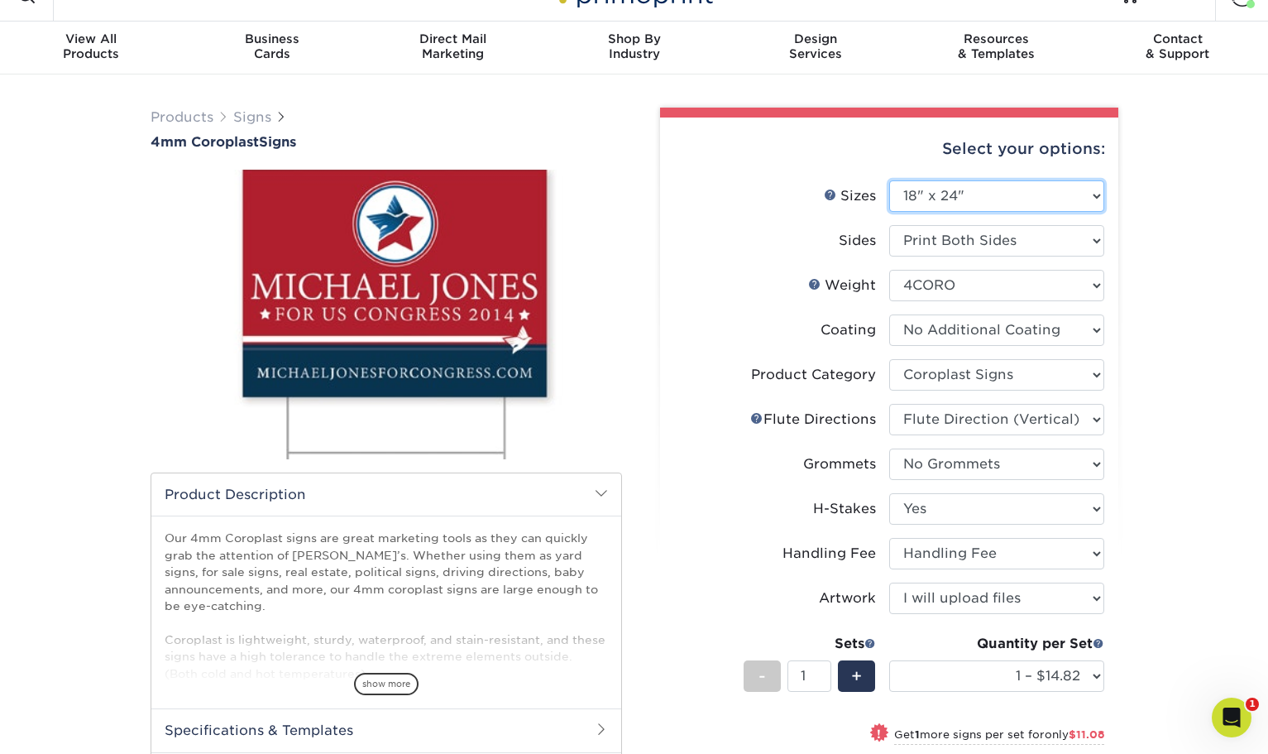
click at [933, 192] on select "Please Select 12" x 18" 18" x 24" 24" x 24" 24" x 36"" at bounding box center [996, 195] width 215 height 31
select select "12.00x18.00"
click at [889, 180] on select "Please Select 12" x 18" 18" x 24" 24" x 24" 24" x 36"" at bounding box center [996, 195] width 215 height 31
select select "-1"
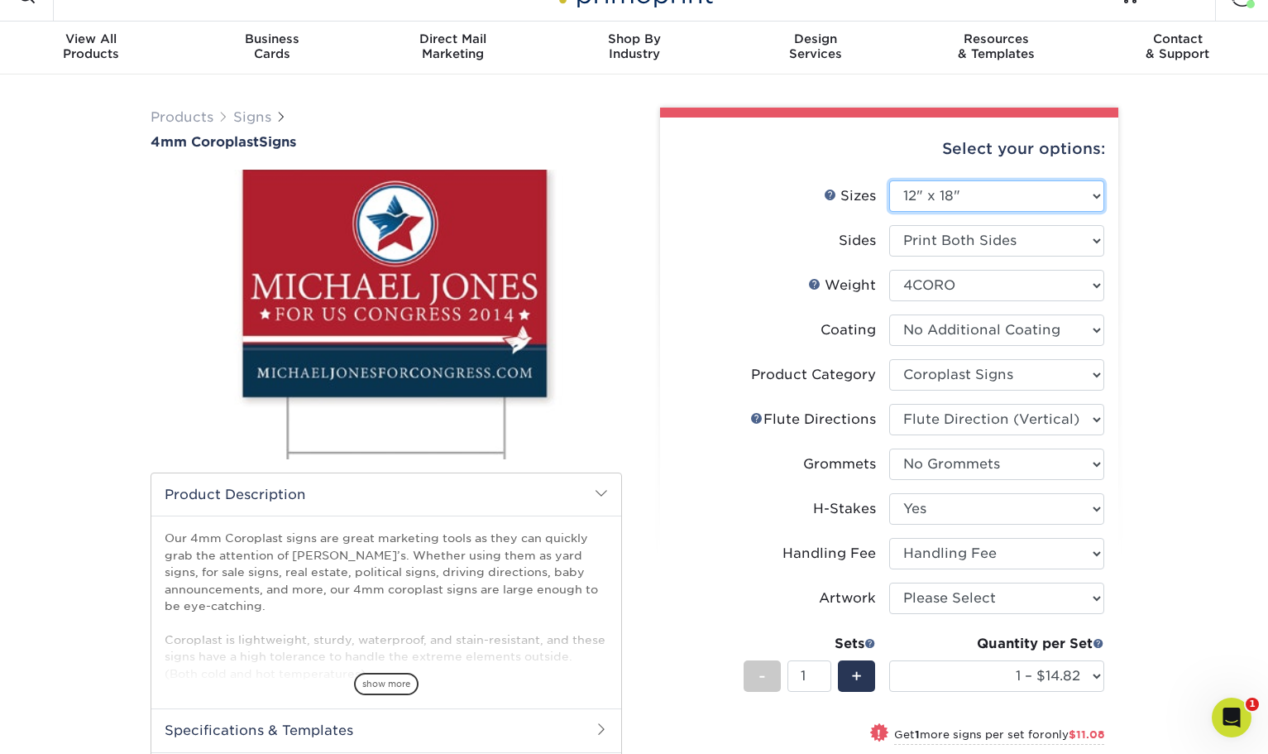
select select "-1"
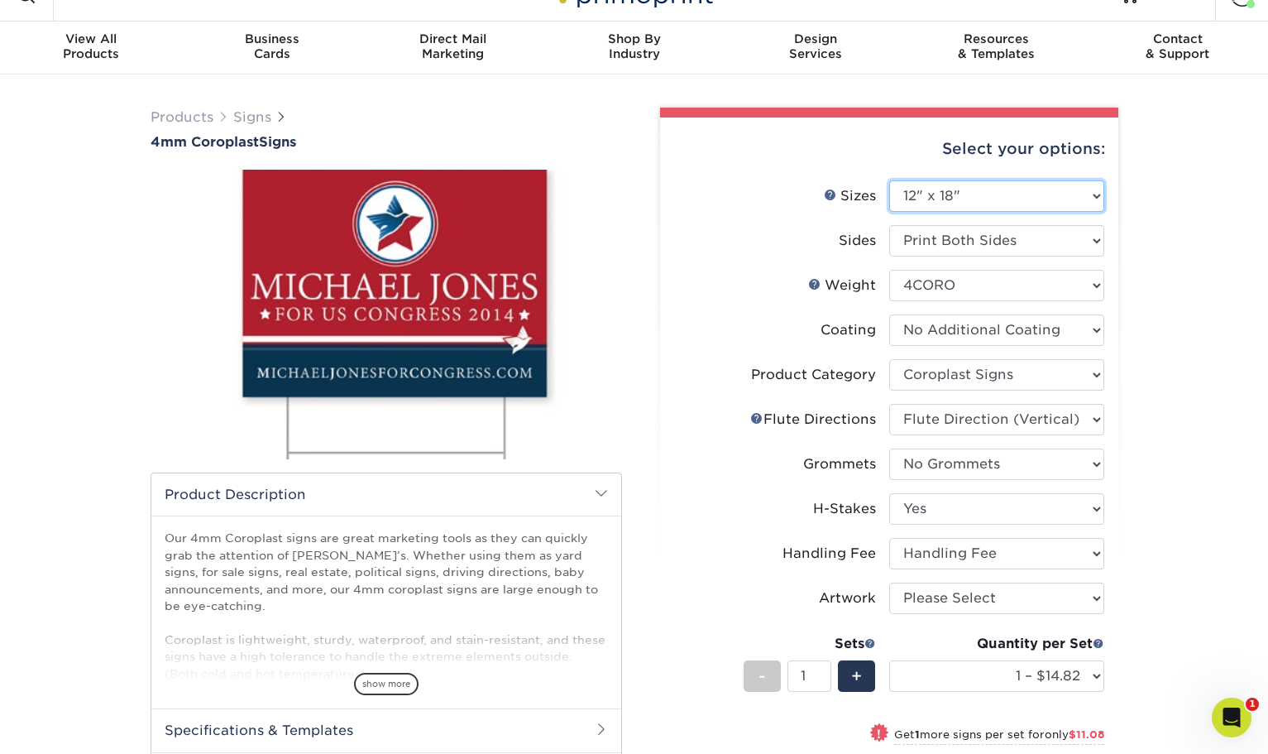
select select "-1"
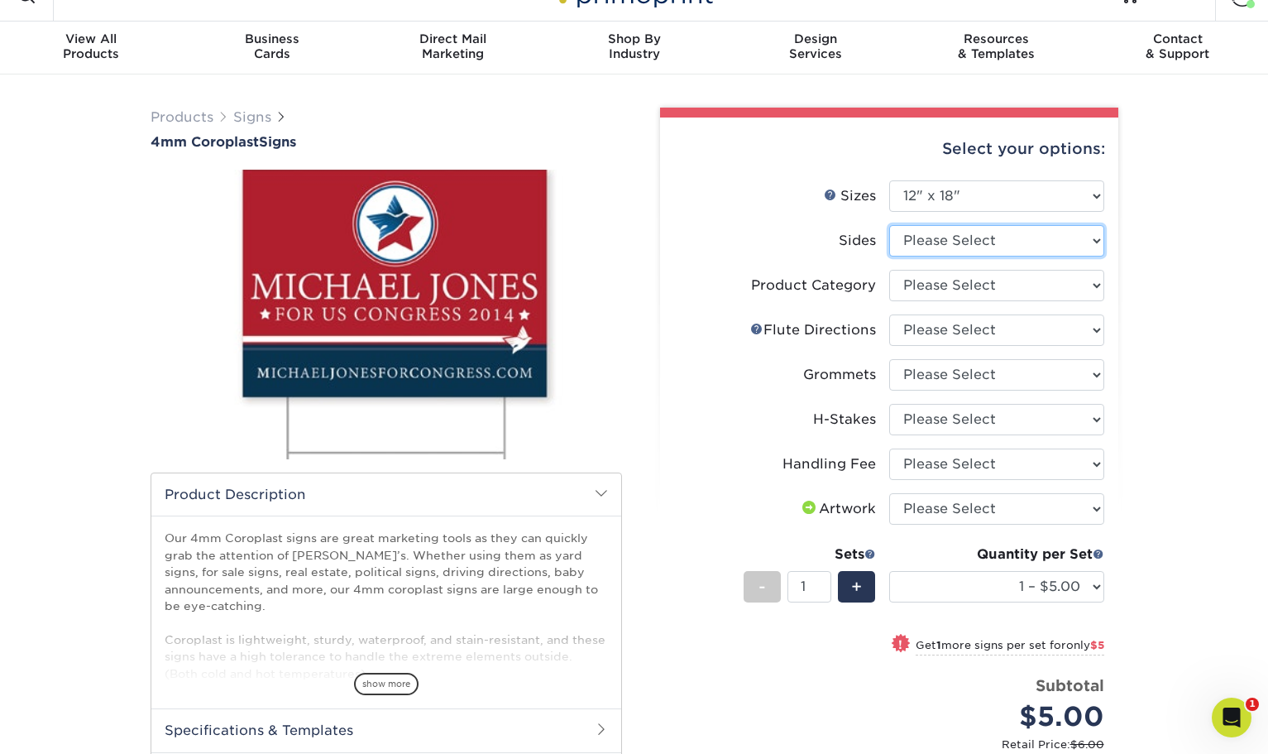
click at [932, 242] on select "Please Select Print Both Sides Print Front Only" at bounding box center [996, 240] width 215 height 31
select select "32d3c223-f82c-492b-b915-ba065a00862f"
click at [889, 225] on select "Please Select Print Both Sides Print Front Only" at bounding box center [996, 240] width 215 height 31
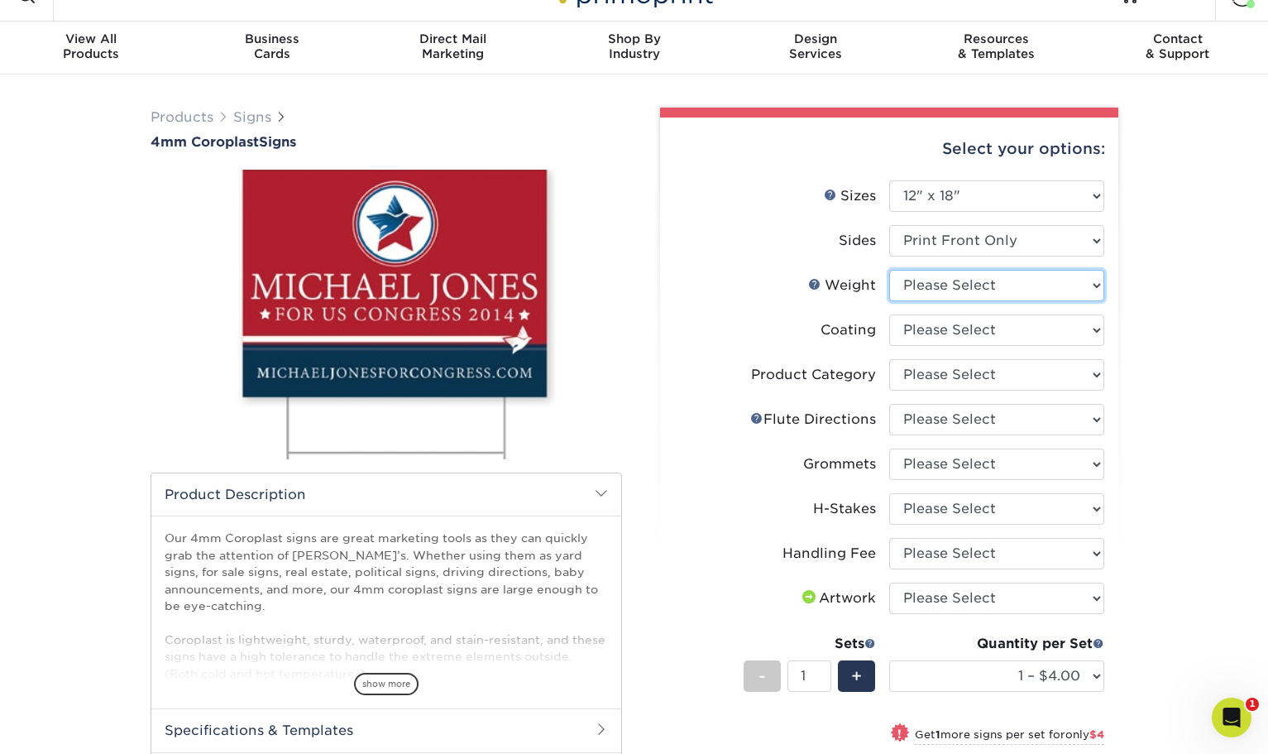
click at [931, 286] on select "Please Select 4CORO" at bounding box center [996, 285] width 215 height 31
select select "4CORO"
click at [889, 270] on select "Please Select 4CORO" at bounding box center [996, 285] width 215 height 31
click at [929, 329] on select at bounding box center [996, 329] width 215 height 31
select select "3e7618de-abca-4bda-9f97-8b9129e913d8"
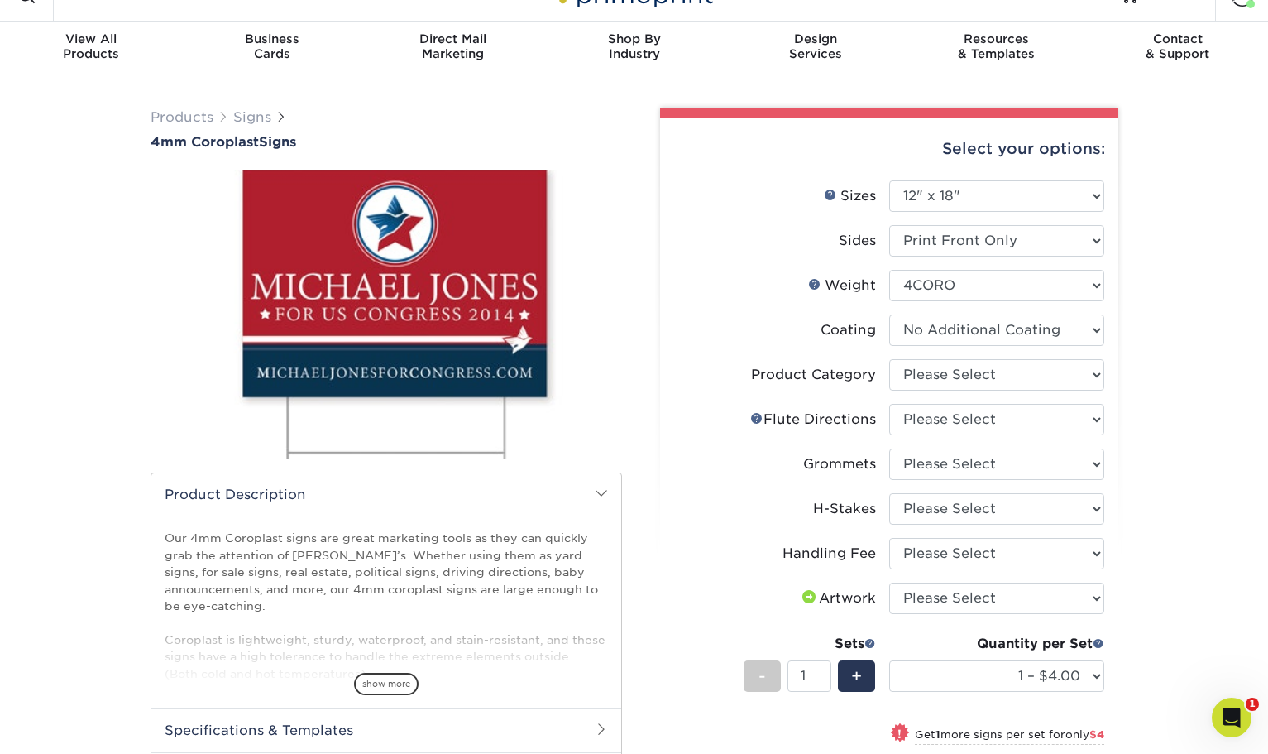
click at [889, 314] on select at bounding box center [996, 329] width 215 height 31
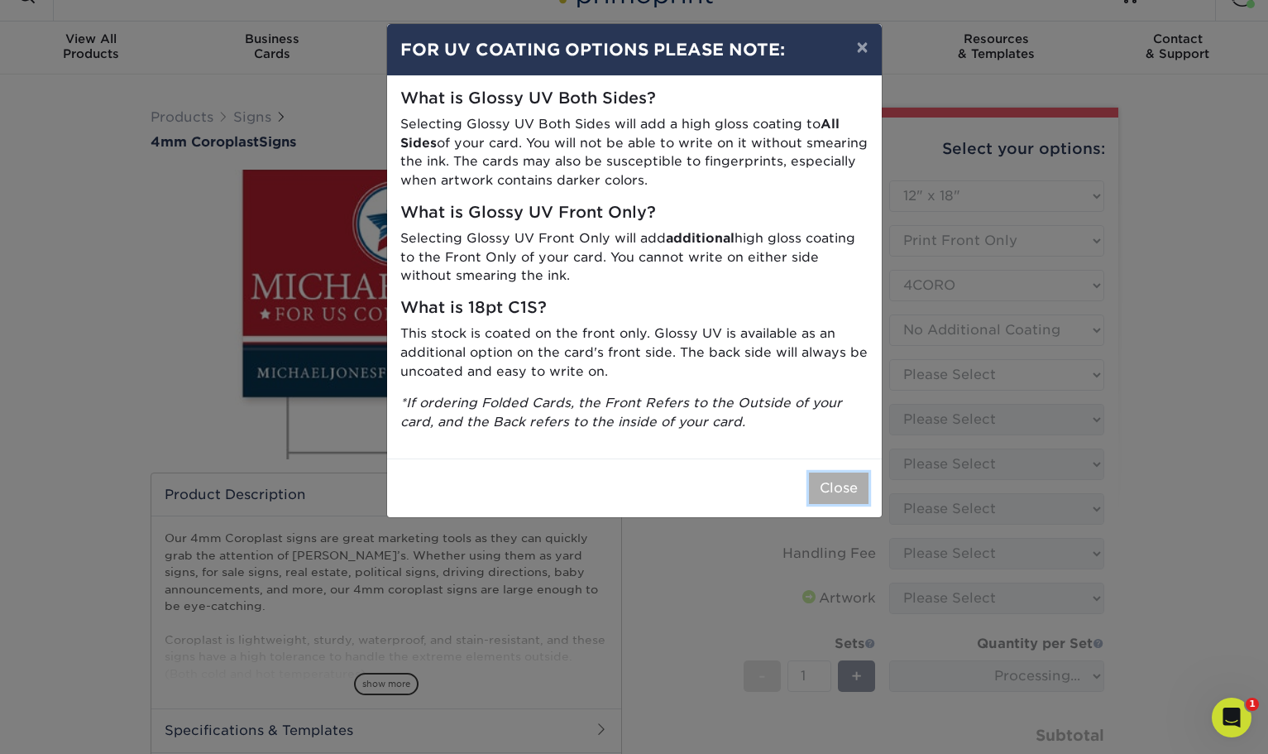
click at [826, 487] on button "Close" at bounding box center [839, 487] width 60 height 31
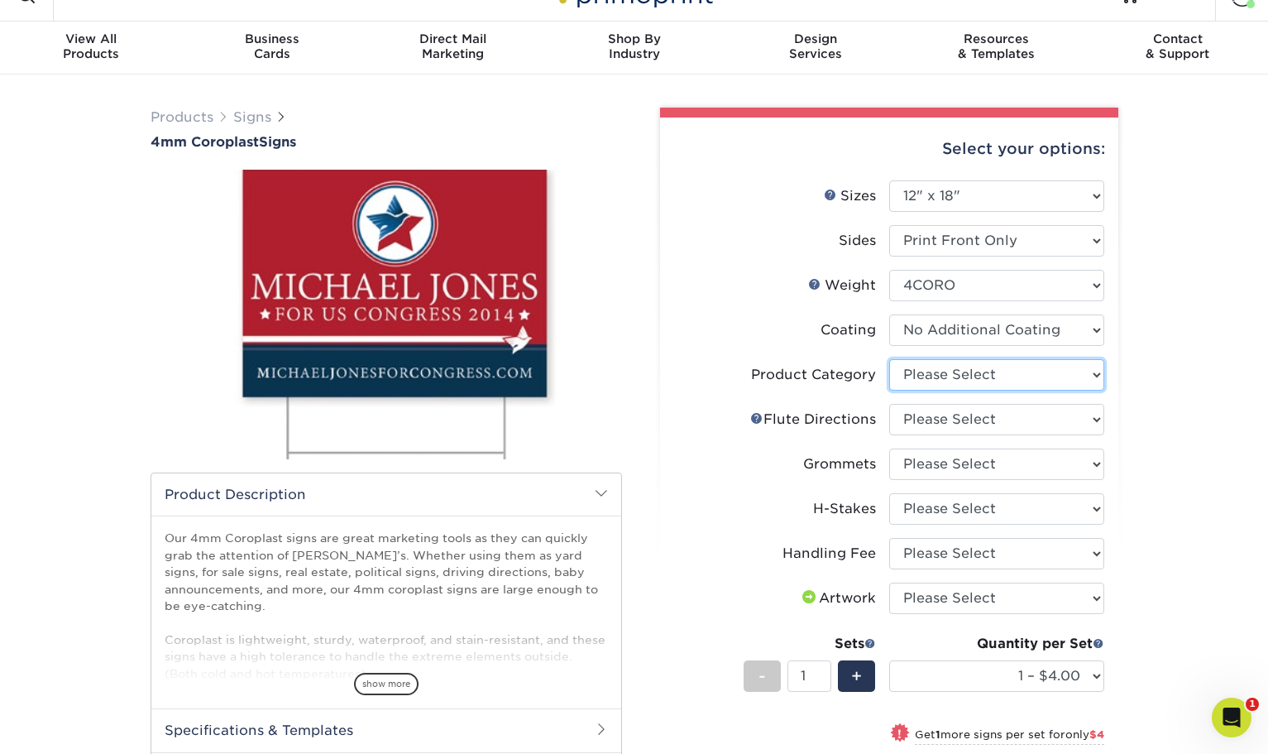
click at [927, 376] on select "Please Select Coroplast Signs" at bounding box center [996, 374] width 215 height 31
select select "b3582ed5-6912-492c-8440-2cc51afdb8e1"
click at [889, 359] on select "Please Select Coroplast Signs" at bounding box center [996, 374] width 215 height 31
click at [922, 415] on select "Please Select Flute Direction (Horizontal) Flute Direction (Vertical)" at bounding box center [996, 419] width 215 height 31
select select "b9474d6d-25b7-40b8-b284-85b7690982f8"
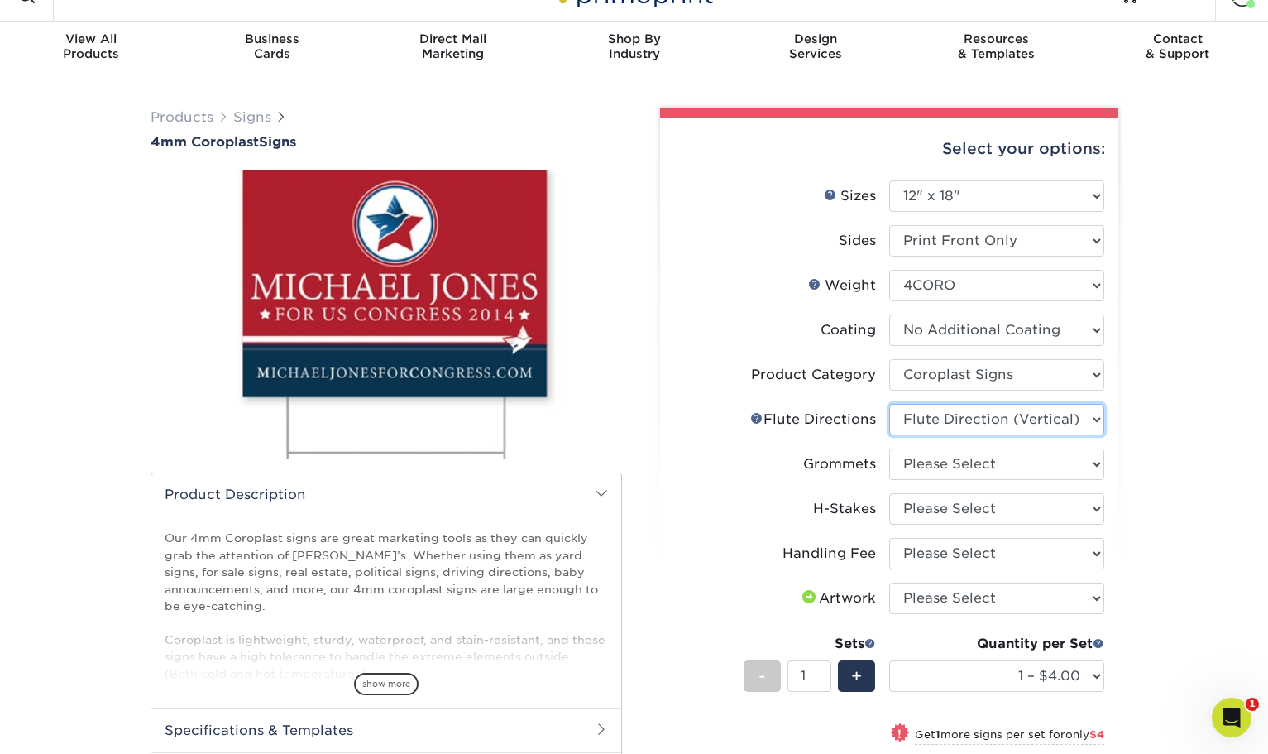
click at [889, 404] on select "Please Select Flute Direction (Horizontal) Flute Direction (Vertical)" at bounding box center [996, 419] width 215 height 31
click at [918, 459] on select "Please Select No Grommets Yes, Grommet All 4 Corners Yes, Grommets Top Corners …" at bounding box center [996, 463] width 215 height 31
select select "90d329df-db80-4206-b821-ff9d3f363977"
click at [889, 448] on select "Please Select No Grommets Yes, Grommet All 4 Corners Yes, Grommets Top Corners …" at bounding box center [996, 463] width 215 height 31
click at [928, 512] on select "Please Select No H-Stakes Yes" at bounding box center [996, 508] width 215 height 31
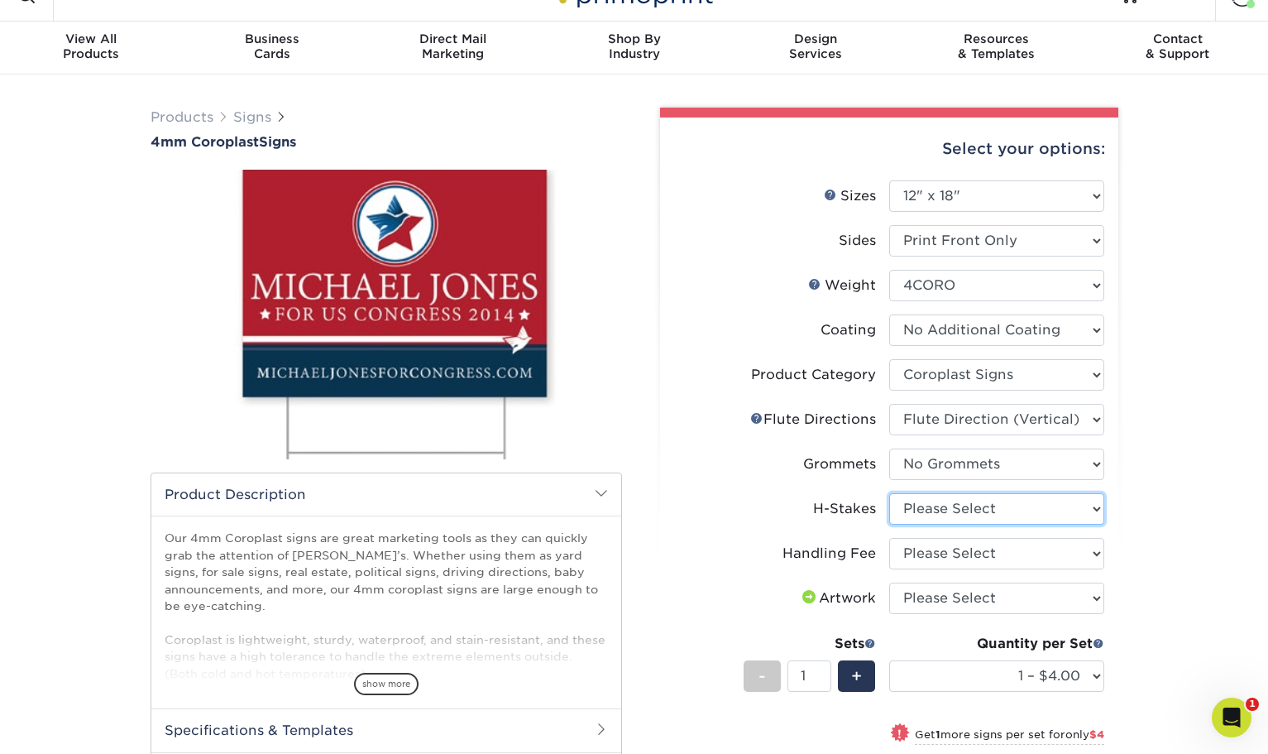
select select "8c85e97e-8b3a-46d2-b88d-acee5fa20222"
click at [889, 493] on select "Please Select No H-Stakes Yes" at bounding box center [996, 508] width 215 height 31
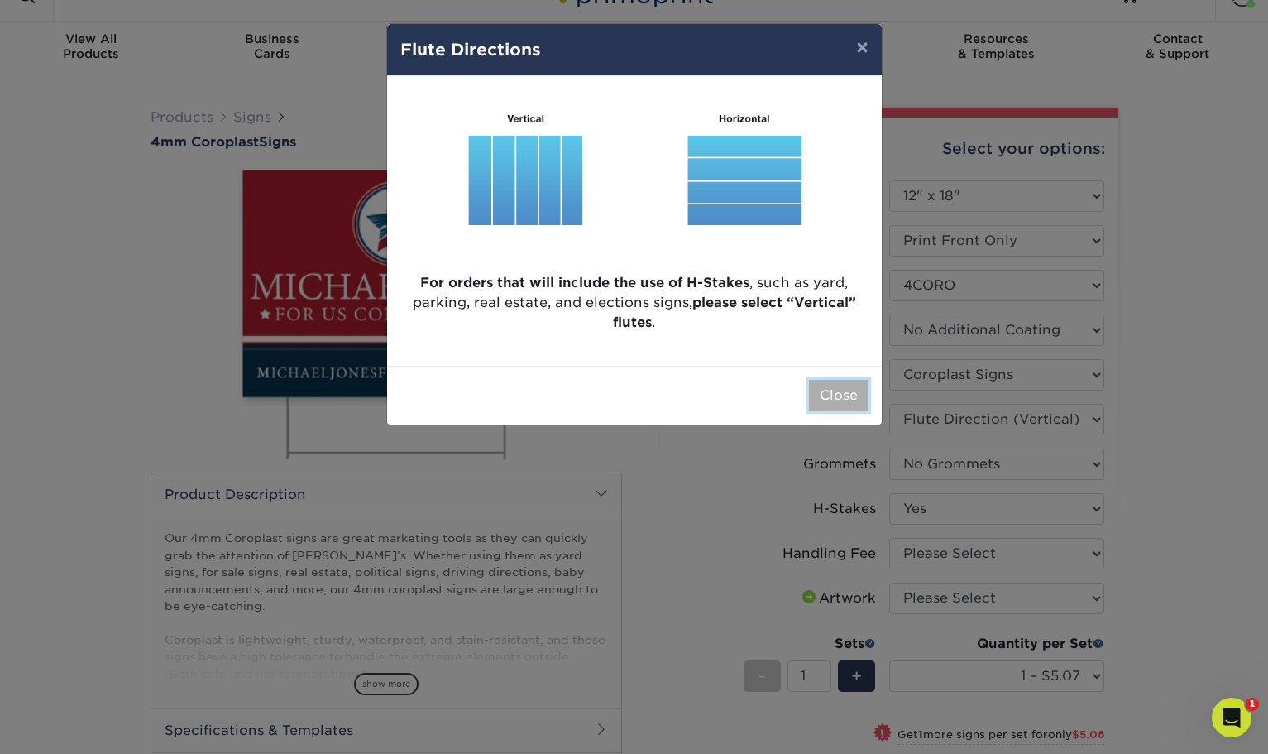
click at [823, 391] on button "Close" at bounding box center [839, 395] width 60 height 31
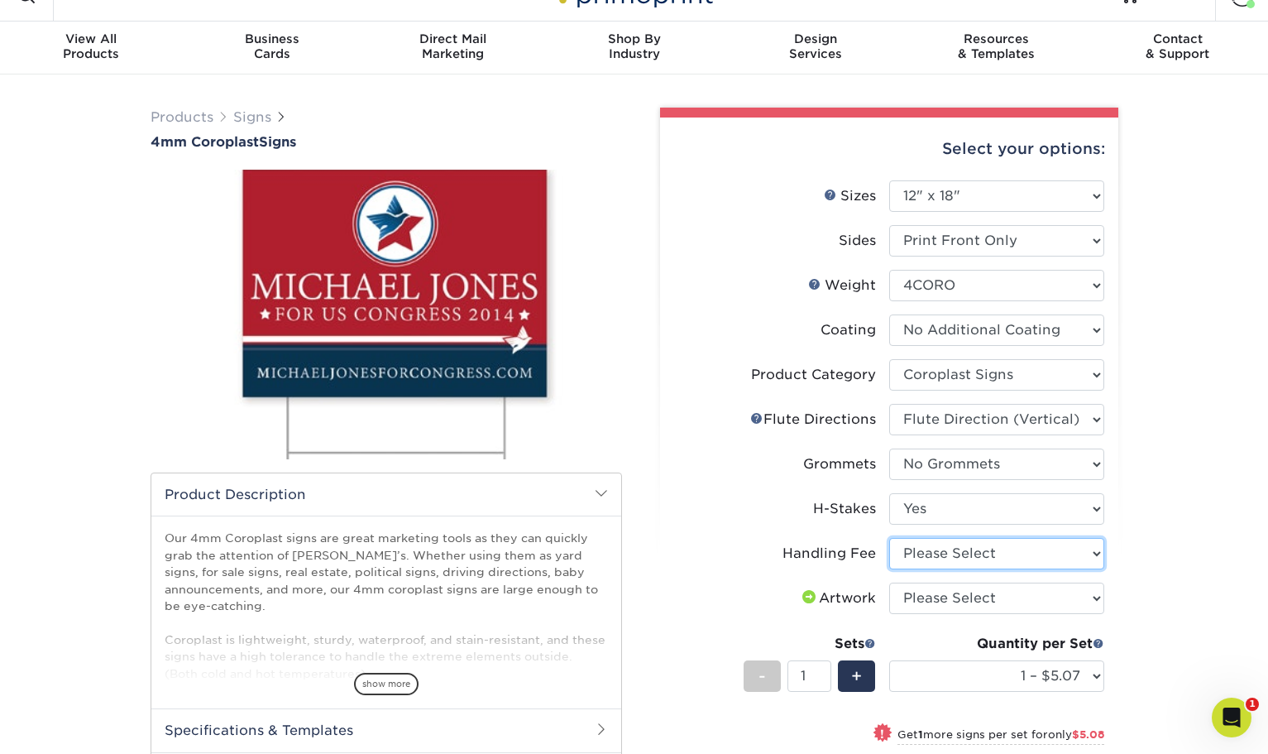
click at [937, 558] on select "Please Select Handling Fee" at bounding box center [996, 553] width 215 height 31
select select "ab74c079-444c-4260-ae6a-e09bdee8073c"
click at [889, 538] on select "Please Select Handling Fee" at bounding box center [996, 553] width 215 height 31
click at [924, 597] on select "Please Select I will upload files I need a design - $50" at bounding box center [996, 598] width 215 height 31
select select "upload"
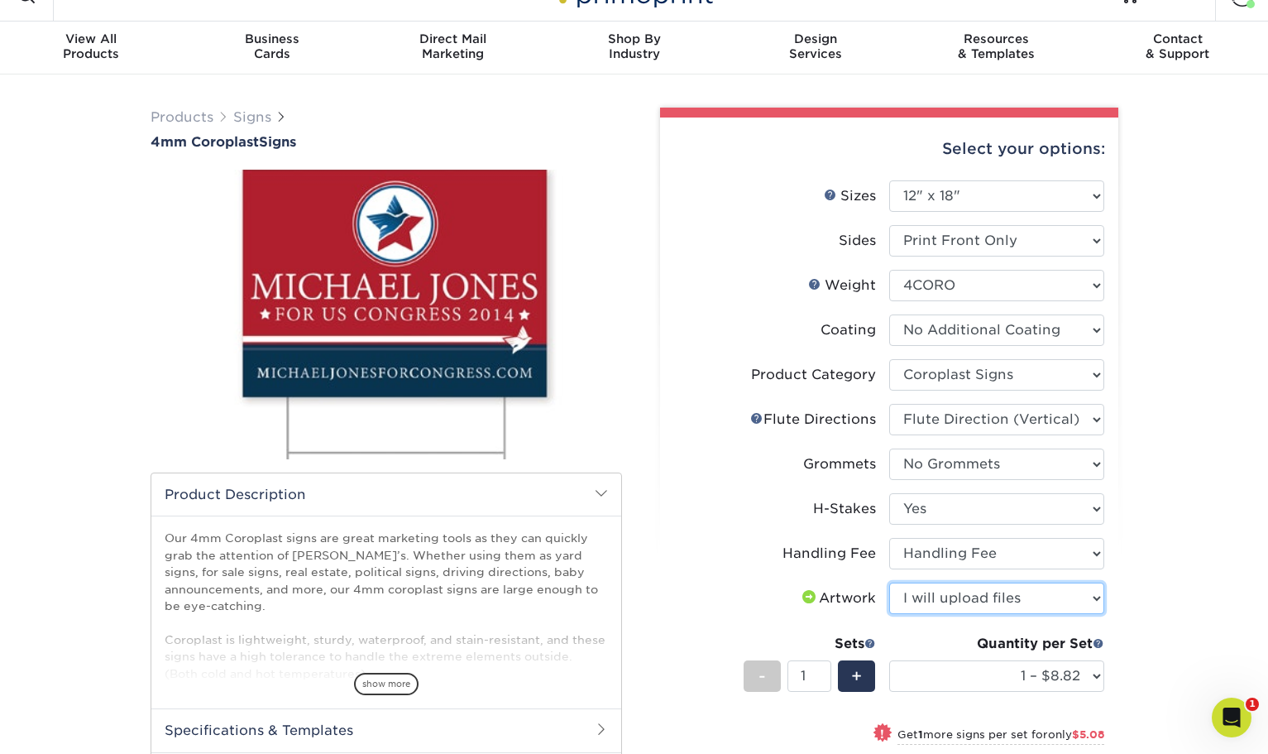
click at [889, 583] on select "Please Select I will upload files I need a design - $50" at bounding box center [996, 598] width 215 height 31
click at [1137, 575] on div "Products Signs 4mm Coroplast Signs /" at bounding box center [634, 580] width 1268 height 1013
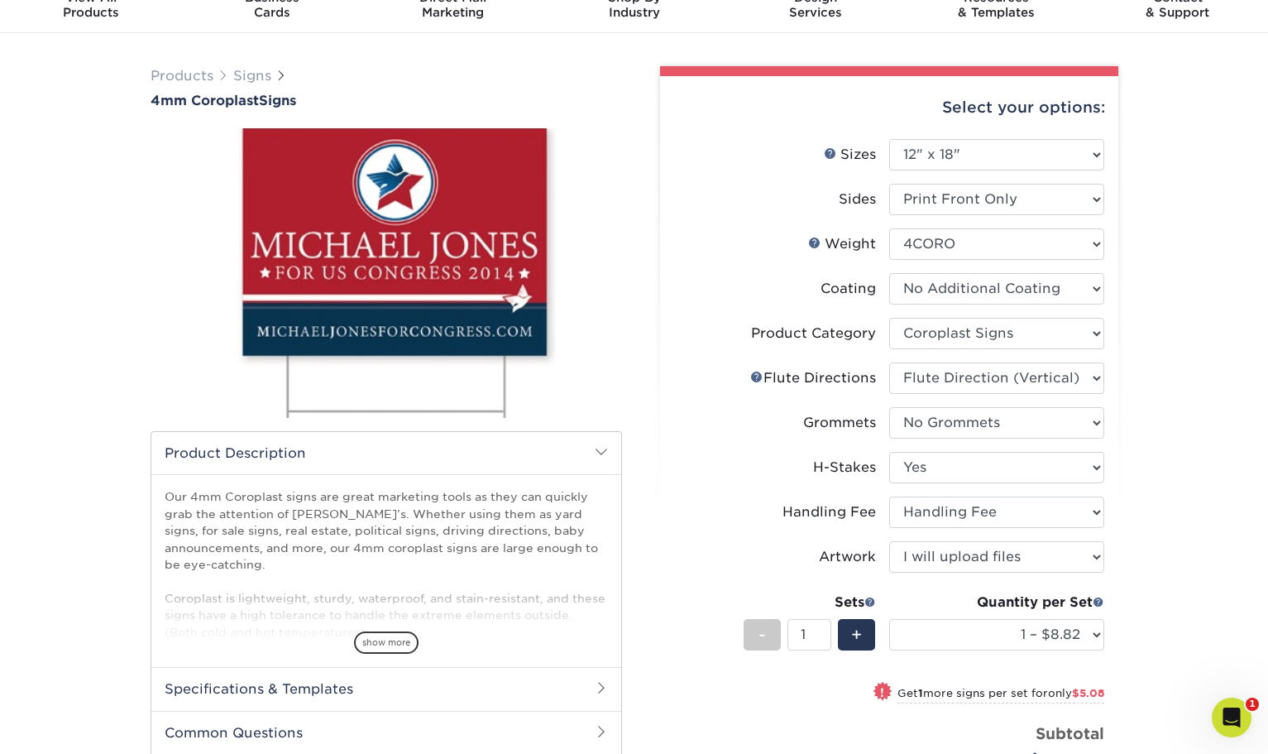
scroll to position [93, 0]
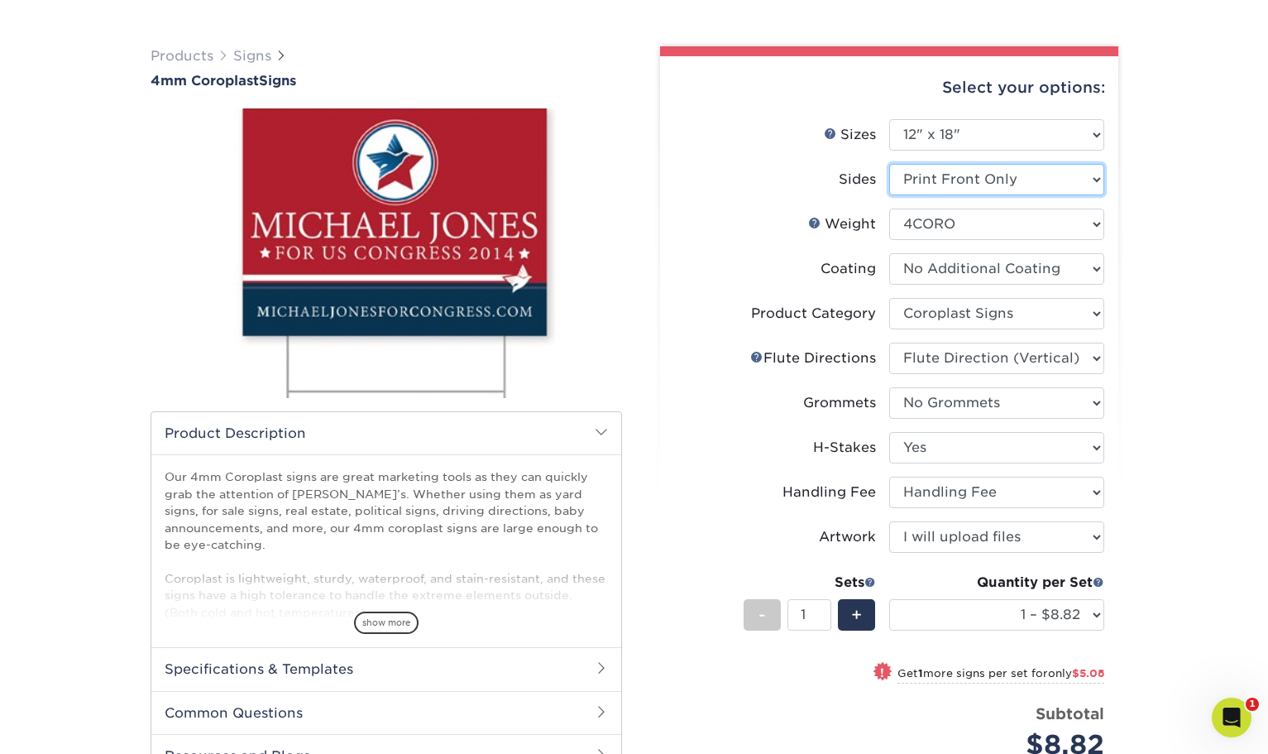
click at [928, 175] on select "Please Select Print Both Sides Print Front Only" at bounding box center [996, 179] width 215 height 31
select select "13abbda7-1d64-4f25-8bb2-c179b224825d"
click at [889, 164] on select "Please Select Print Both Sides Print Front Only" at bounding box center [996, 179] width 215 height 31
select select "-1"
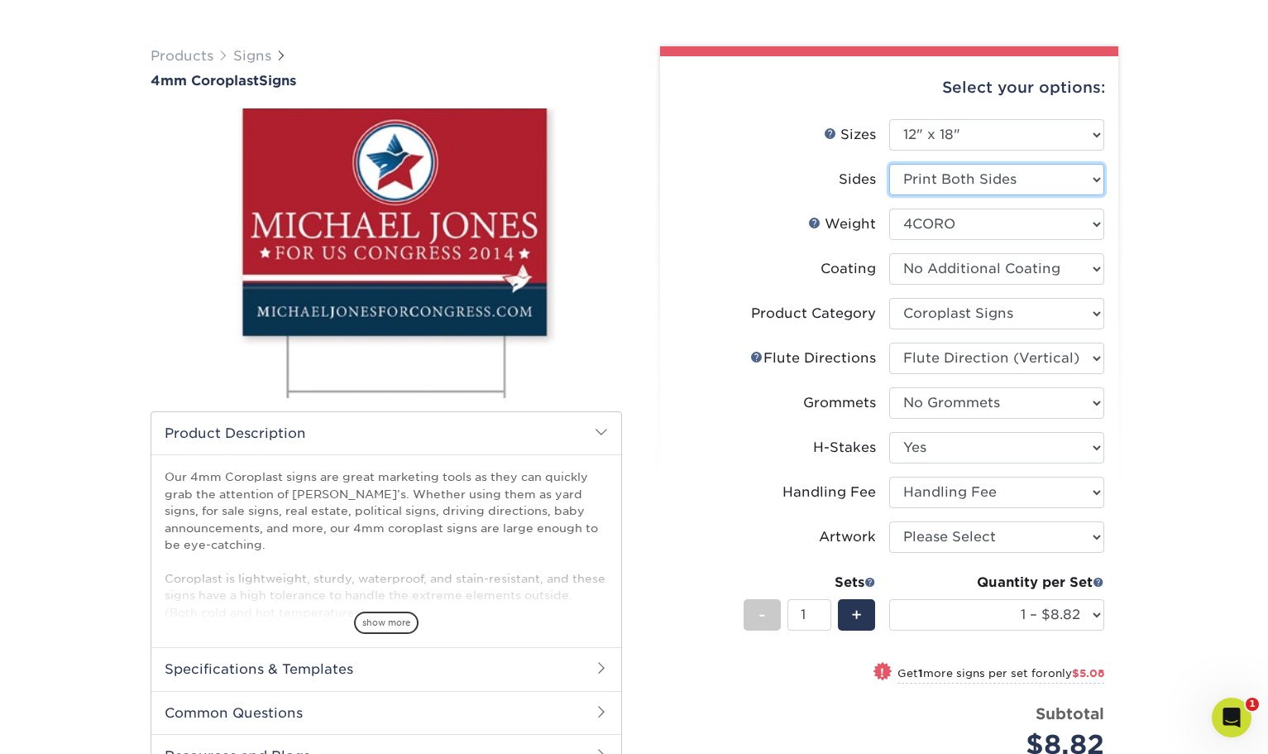
select select "-1"
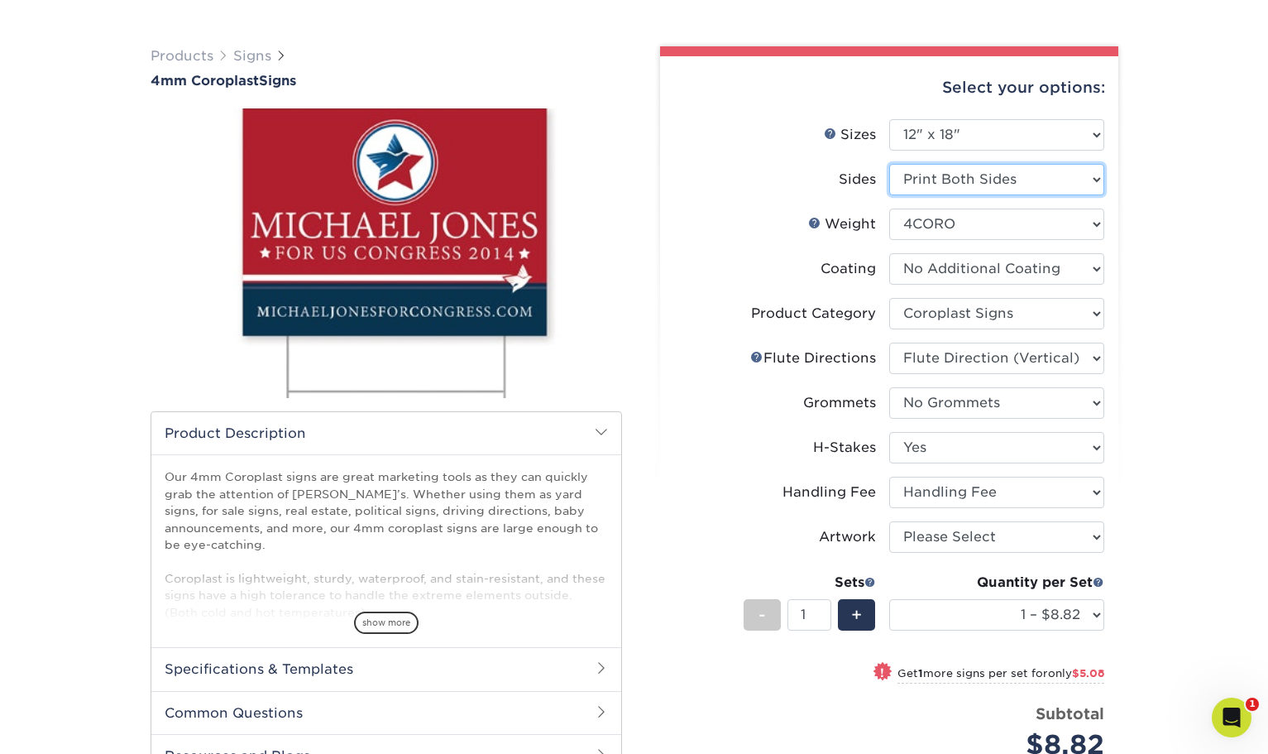
select select "-1"
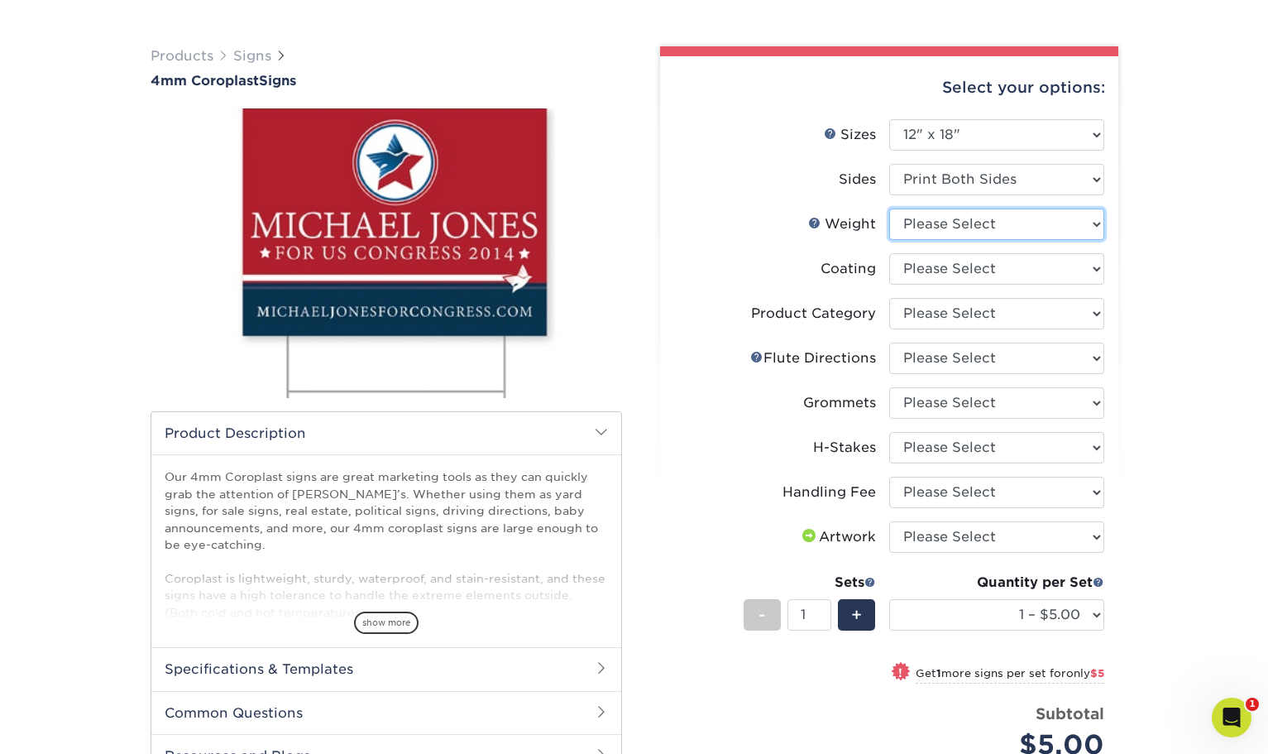
click at [923, 220] on select "Please Select 4CORO" at bounding box center [996, 224] width 215 height 31
select select "4CORO"
click at [889, 209] on select "Please Select 4CORO" at bounding box center [996, 224] width 215 height 31
click at [923, 273] on select at bounding box center [996, 268] width 215 height 31
select select "3e7618de-abca-4bda-9f97-8b9129e913d8"
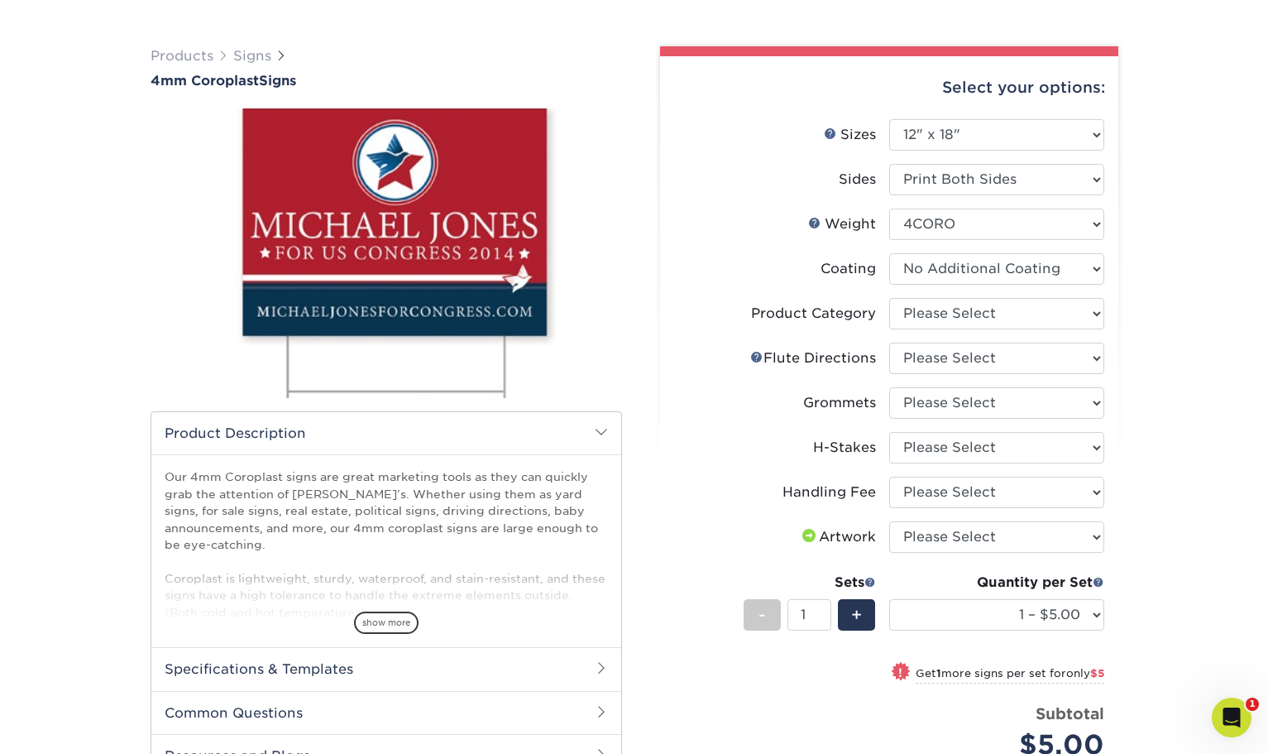
click at [889, 253] on select at bounding box center [996, 268] width 215 height 31
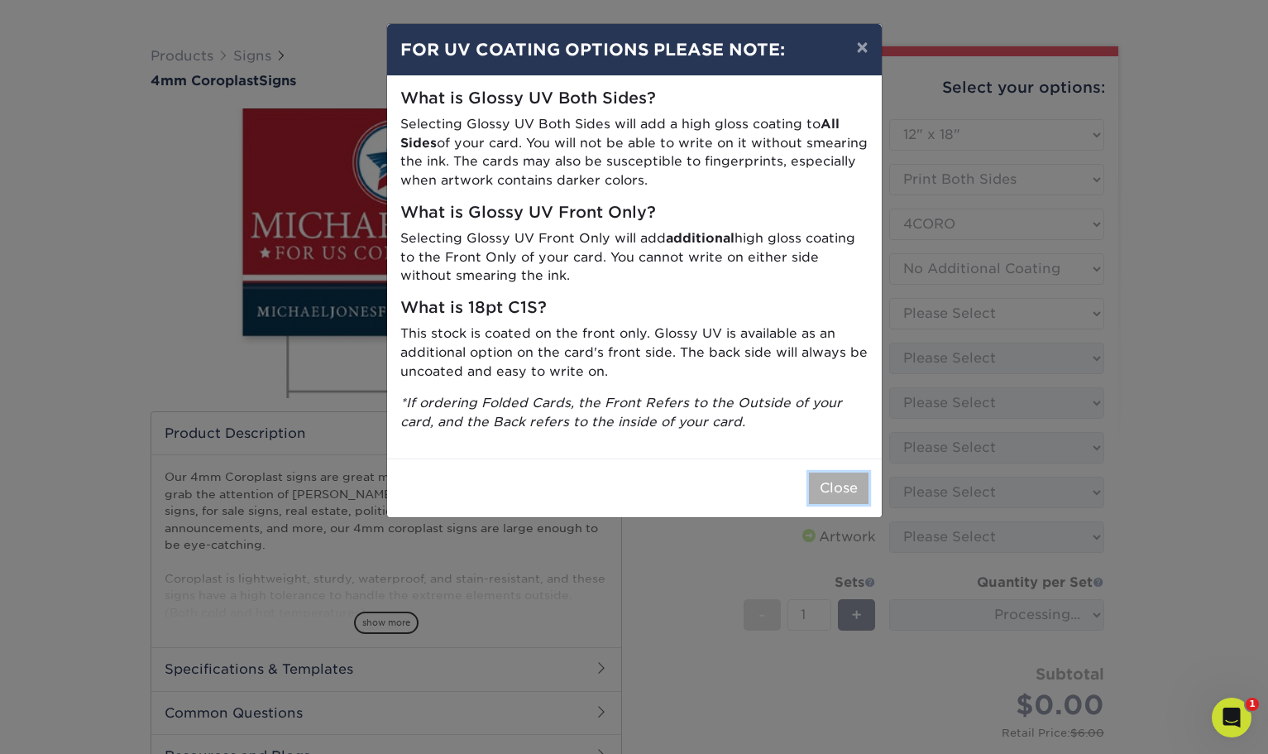
click at [824, 478] on button "Close" at bounding box center [839, 487] width 60 height 31
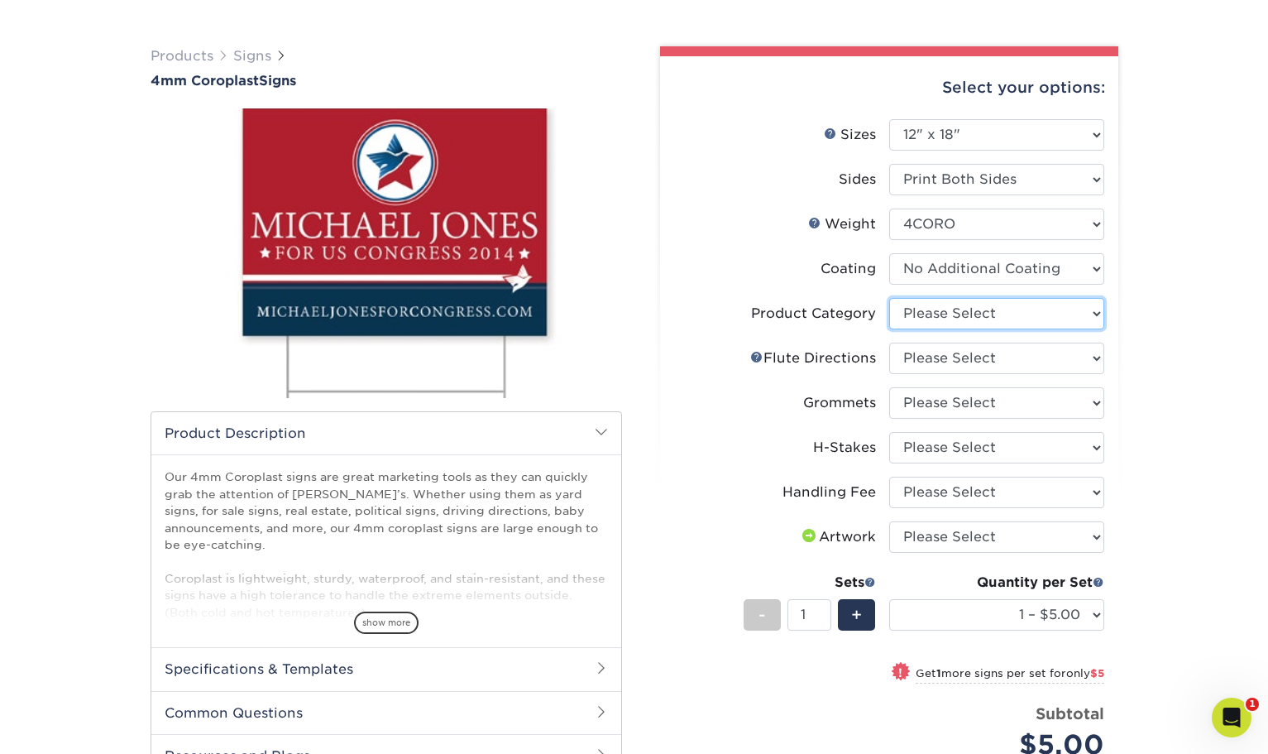
click at [933, 308] on select "Please Select Coroplast Signs" at bounding box center [996, 313] width 215 height 31
select select "b3582ed5-6912-492c-8440-2cc51afdb8e1"
click at [889, 298] on select "Please Select Coroplast Signs" at bounding box center [996, 313] width 215 height 31
click at [933, 353] on select "Please Select Flute Direction (Horizontal) Flute Direction (Vertical)" at bounding box center [996, 358] width 215 height 31
select select "b9474d6d-25b7-40b8-b284-85b7690982f8"
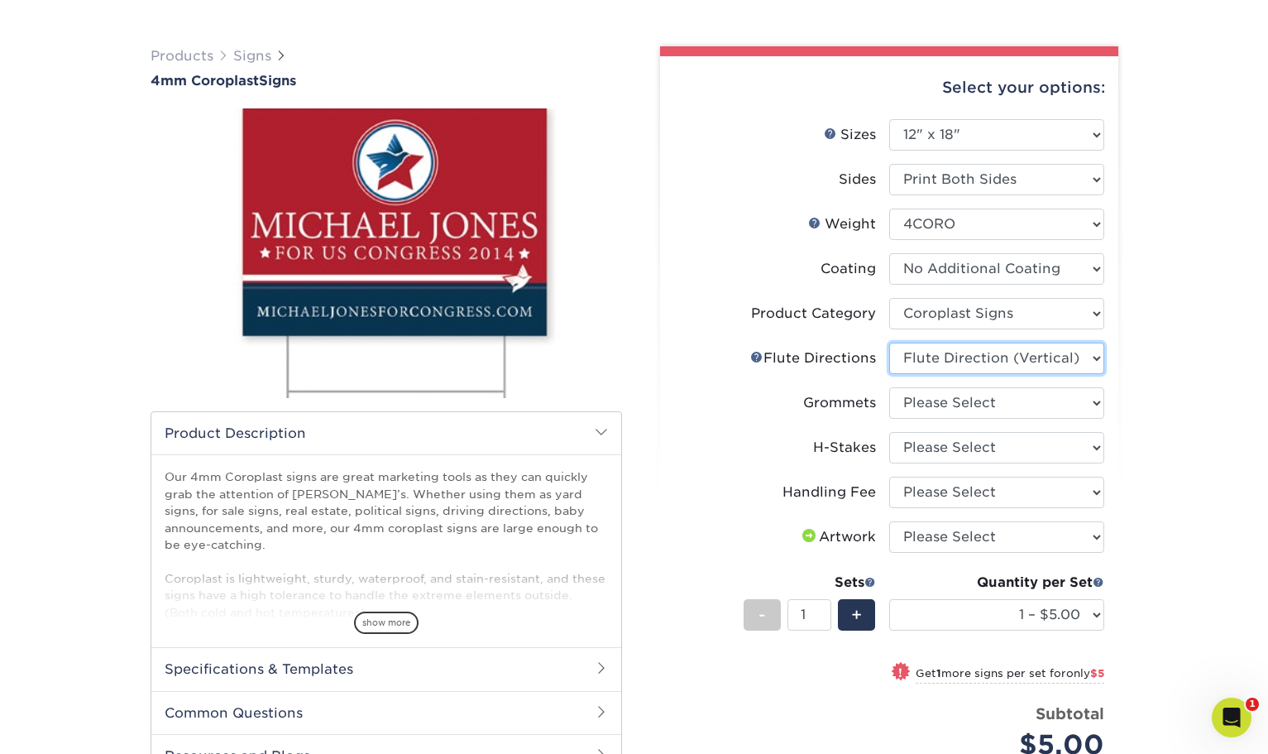
click at [889, 343] on select "Please Select Flute Direction (Horizontal) Flute Direction (Vertical)" at bounding box center [996, 358] width 215 height 31
click at [925, 403] on select "Please Select No Grommets Yes, Grommet All 4 Corners Yes, Grommets Top Corners …" at bounding box center [996, 402] width 215 height 31
select select "90d329df-db80-4206-b821-ff9d3f363977"
click at [889, 387] on select "Please Select No Grommets Yes, Grommet All 4 Corners Yes, Grommets Top Corners …" at bounding box center [996, 402] width 215 height 31
click at [923, 445] on select "Please Select No H-Stakes Yes" at bounding box center [996, 447] width 215 height 31
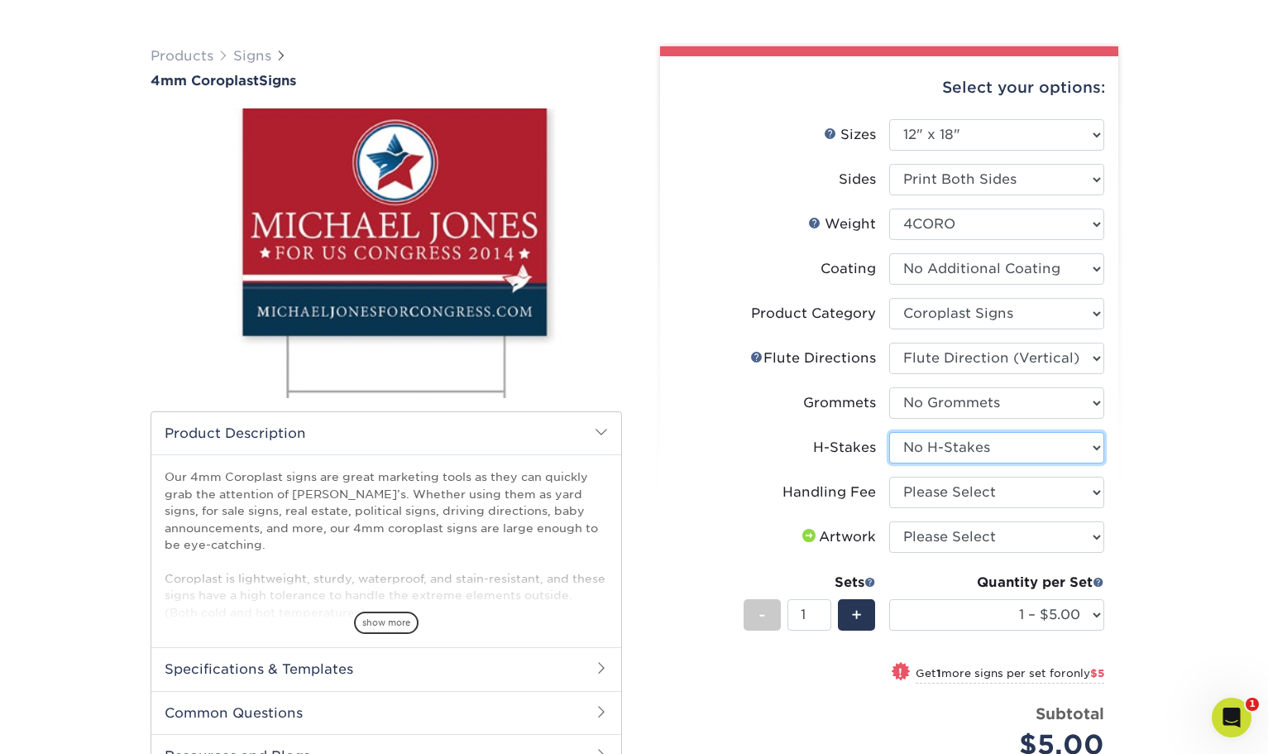
click at [889, 432] on select "Please Select No H-Stakes Yes" at bounding box center [996, 447] width 215 height 31
click at [929, 452] on select "Please Select No H-Stakes Yes" at bounding box center [996, 447] width 215 height 31
select select "8c85e97e-8b3a-46d2-b88d-acee5fa20222"
click at [889, 432] on select "Please Select No H-Stakes Yes" at bounding box center [996, 447] width 215 height 31
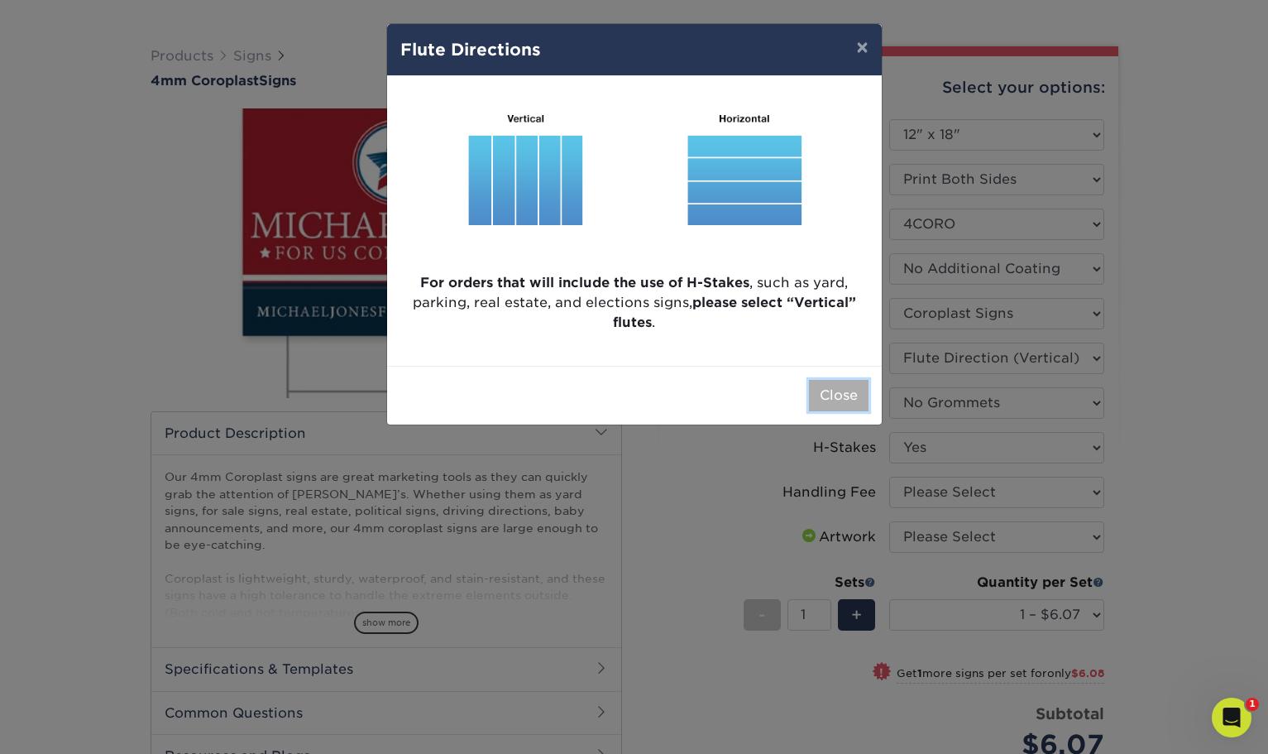
click at [838, 401] on button "Close" at bounding box center [839, 395] width 60 height 31
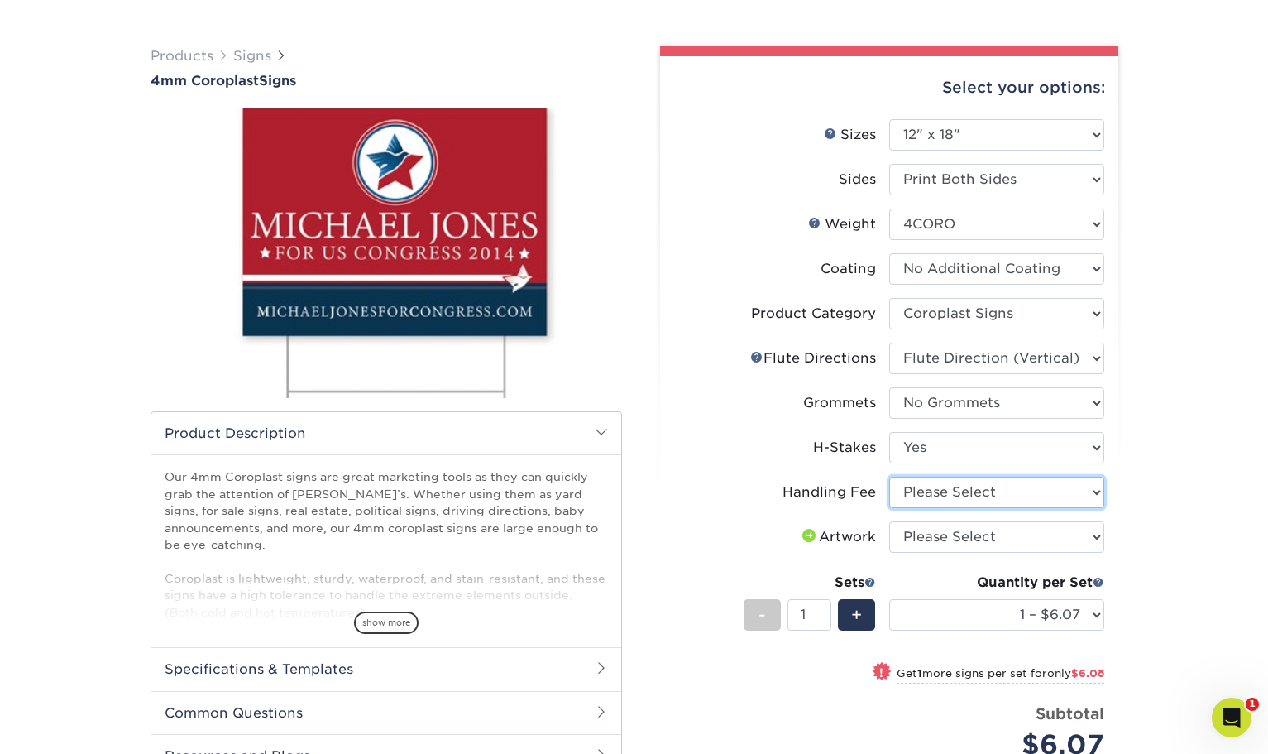
click at [946, 484] on select "Please Select Handling Fee" at bounding box center [996, 492] width 215 height 31
select select "ab74c079-444c-4260-ae6a-e09bdee8073c"
click at [889, 477] on select "Please Select Handling Fee" at bounding box center [996, 492] width 215 height 31
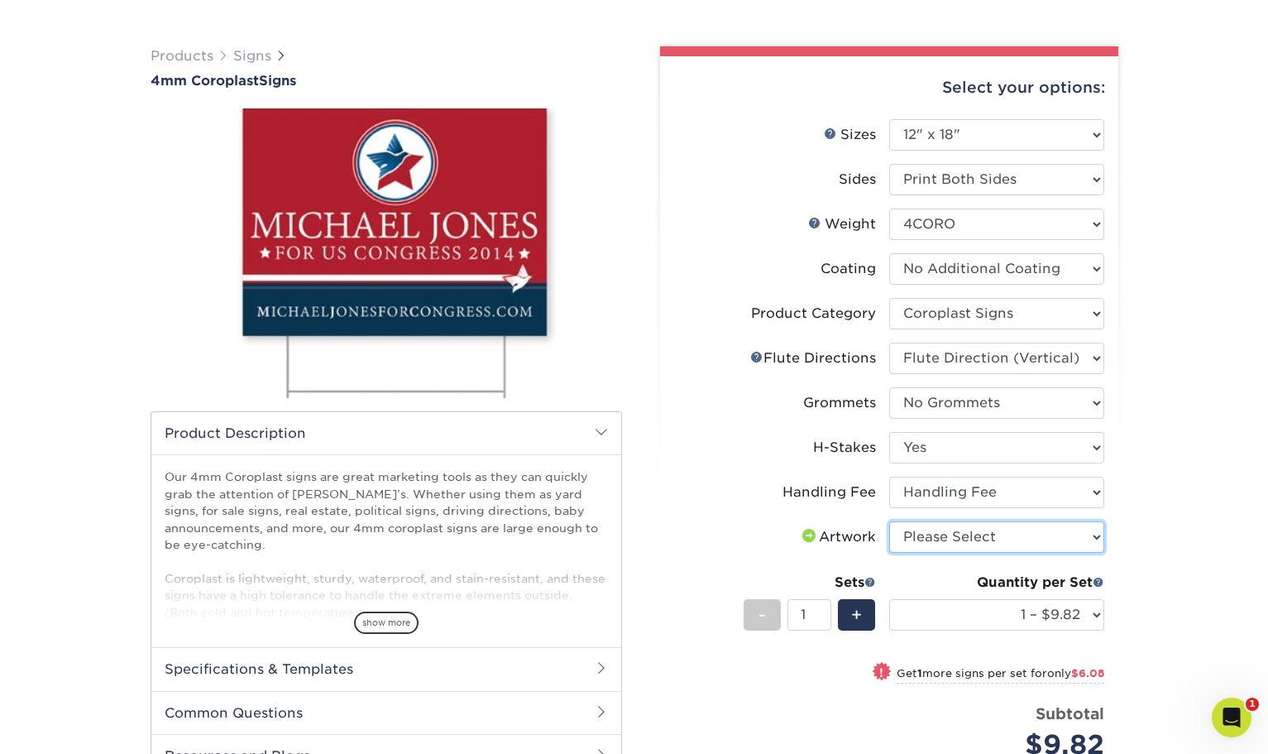
click at [947, 534] on select "Please Select I will upload files I need a design - $50" at bounding box center [996, 536] width 215 height 31
select select "upload"
click at [889, 521] on select "Please Select I will upload files I need a design - $50" at bounding box center [996, 536] width 215 height 31
click at [1145, 520] on div "Products Signs 4mm Coroplast Signs /" at bounding box center [634, 519] width 1268 height 1013
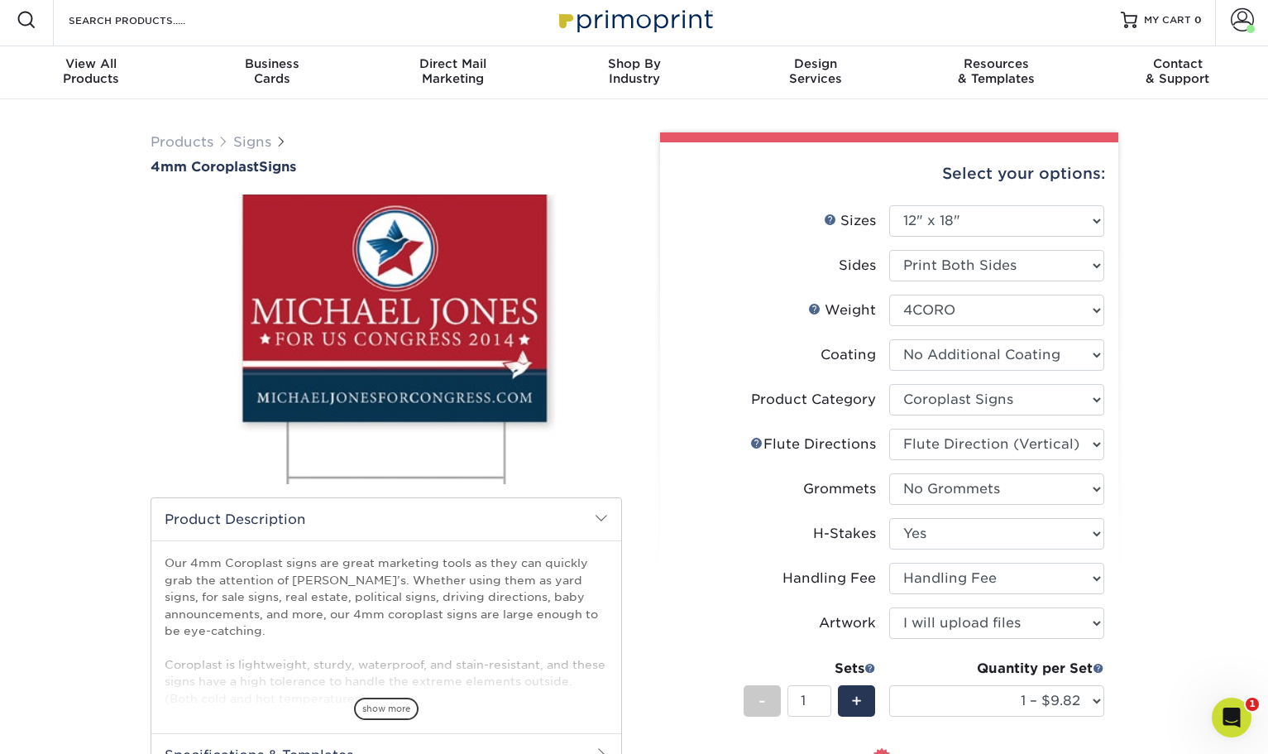
scroll to position [0, 0]
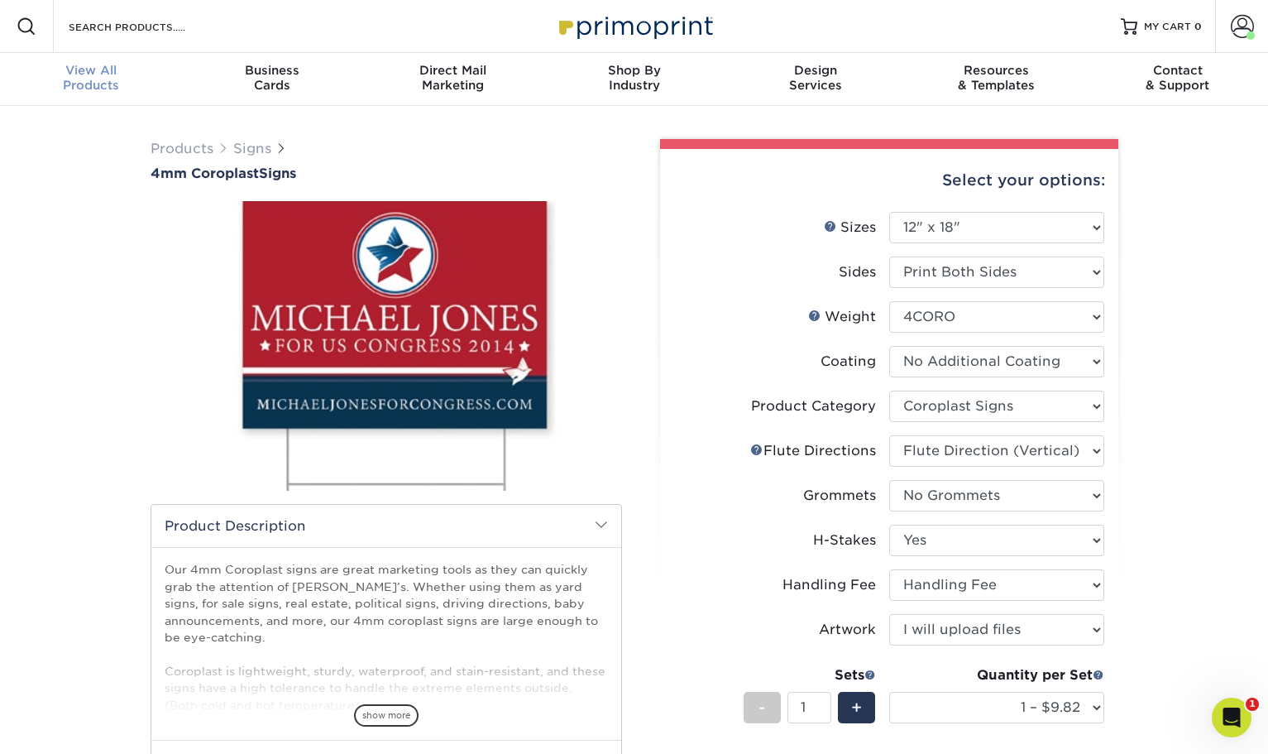
click at [70, 81] on div "View All Products" at bounding box center [90, 78] width 181 height 30
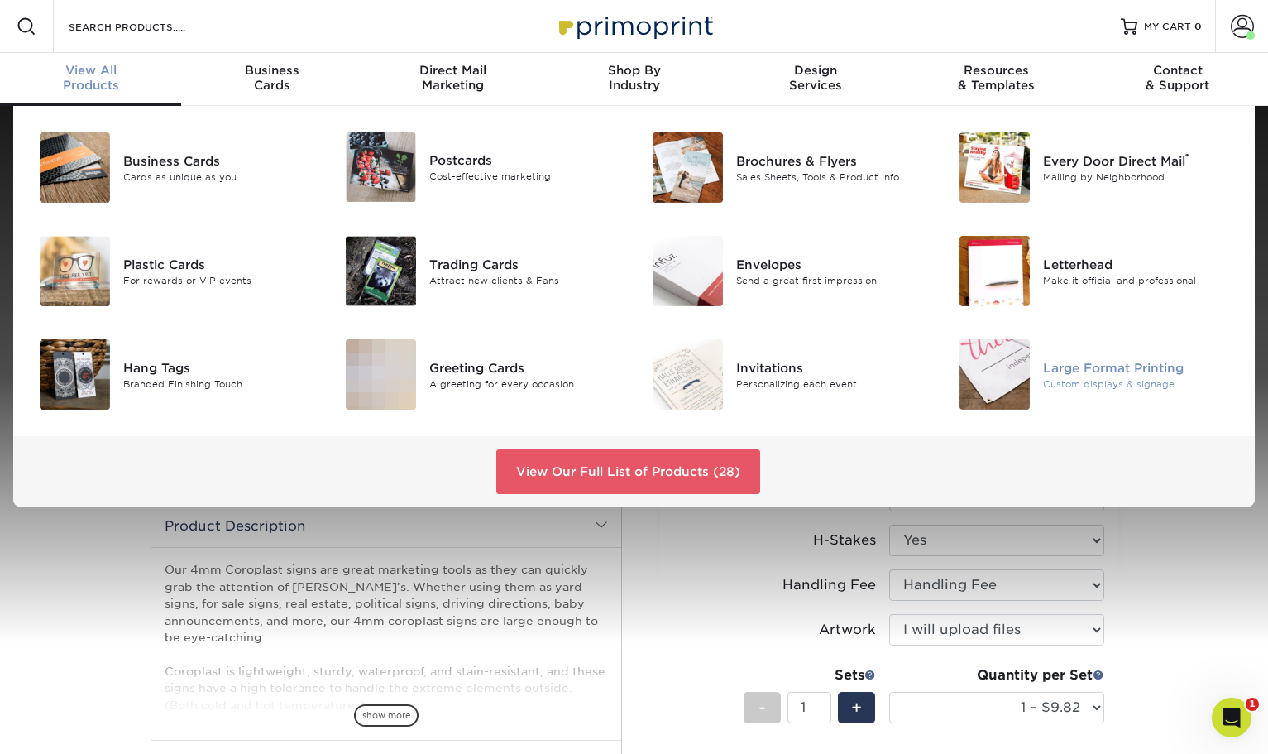
click at [1088, 372] on div "Large Format Printing" at bounding box center [1139, 367] width 192 height 18
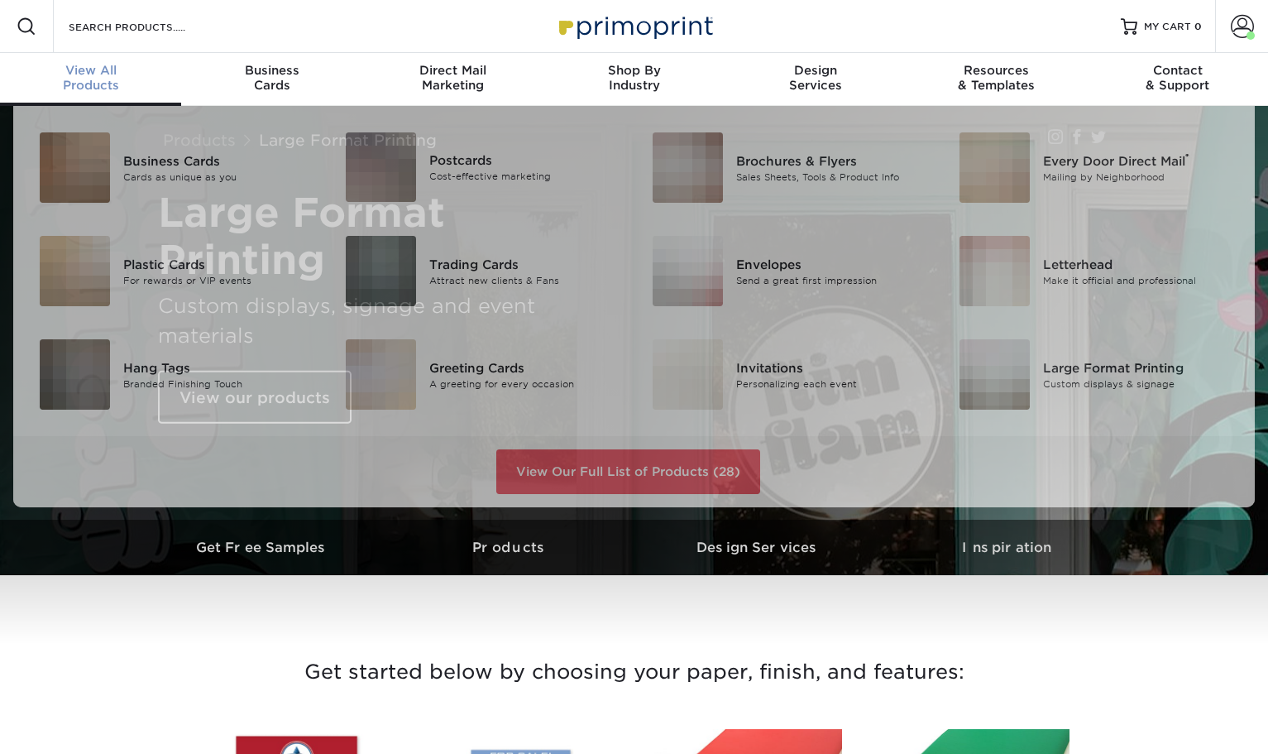
click at [71, 72] on span "View All" at bounding box center [90, 70] width 181 height 15
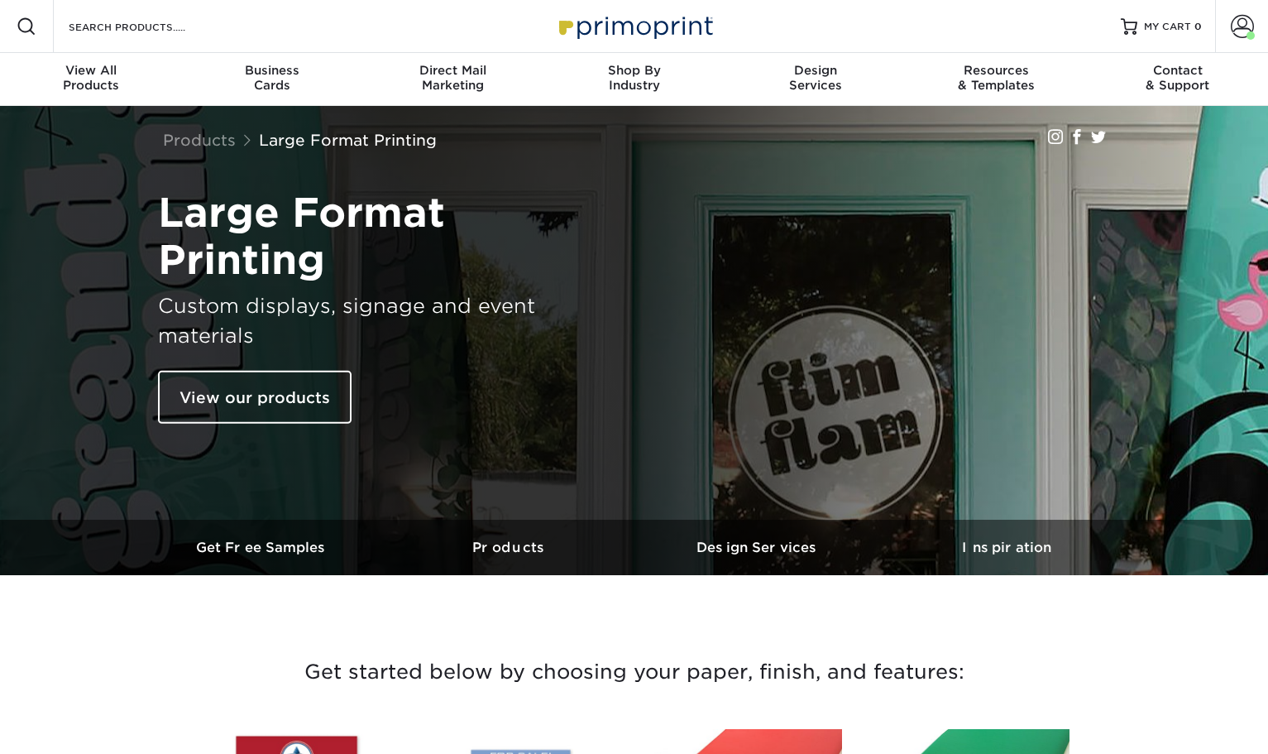
click at [890, 628] on div "Get started below by choosing your paper, finish, and features:" at bounding box center [634, 662] width 993 height 94
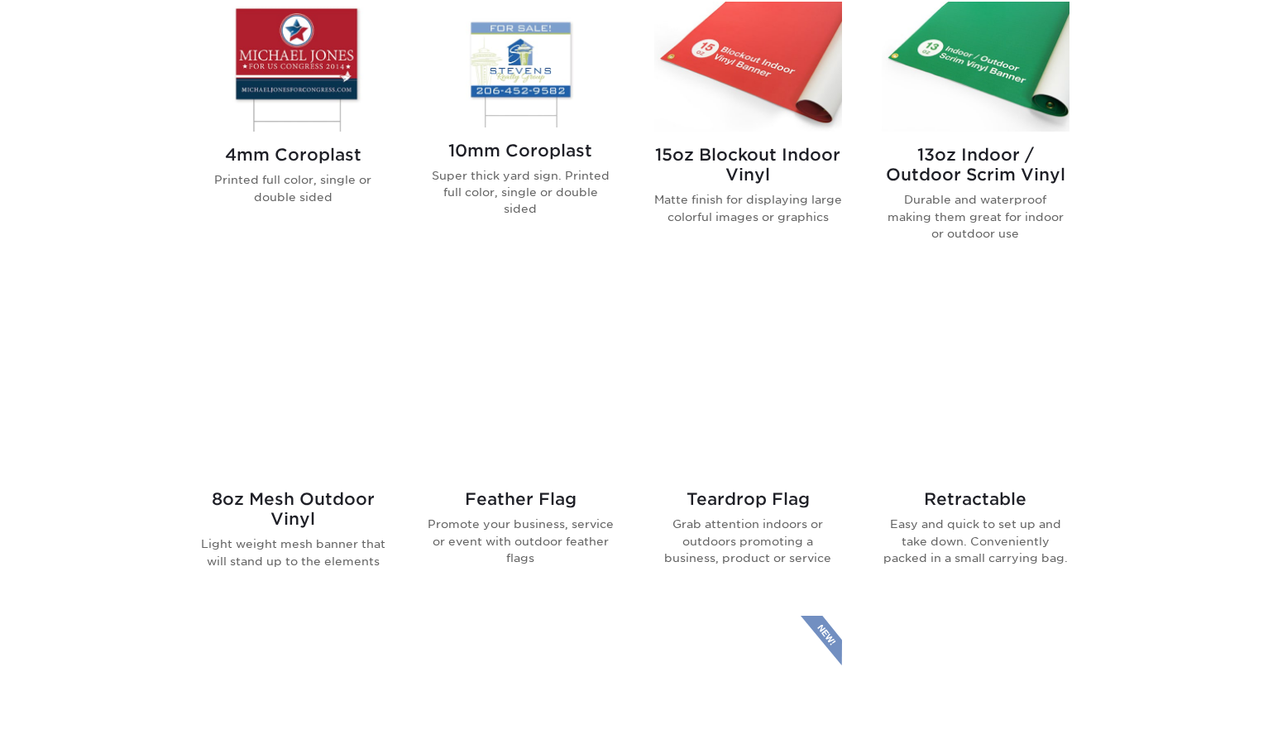
scroll to position [717, 0]
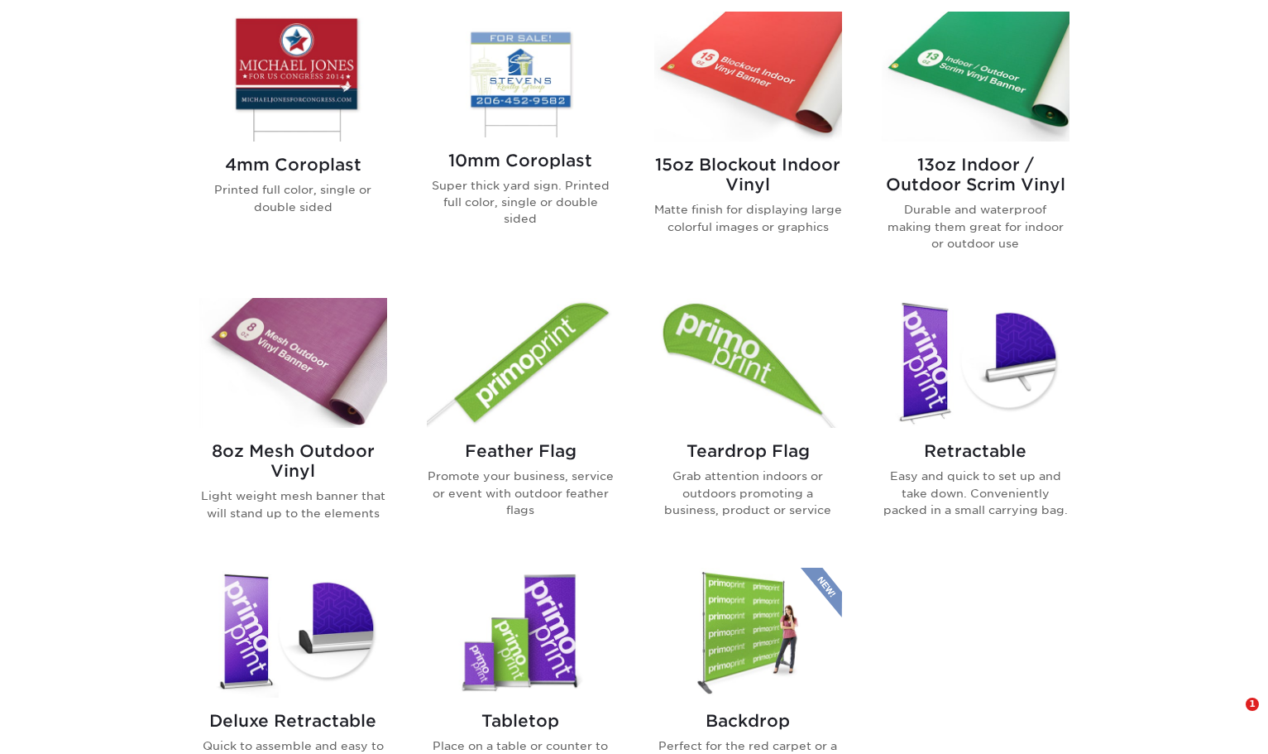
click at [286, 466] on h2 "8oz Mesh Outdoor Vinyl" at bounding box center [293, 461] width 188 height 40
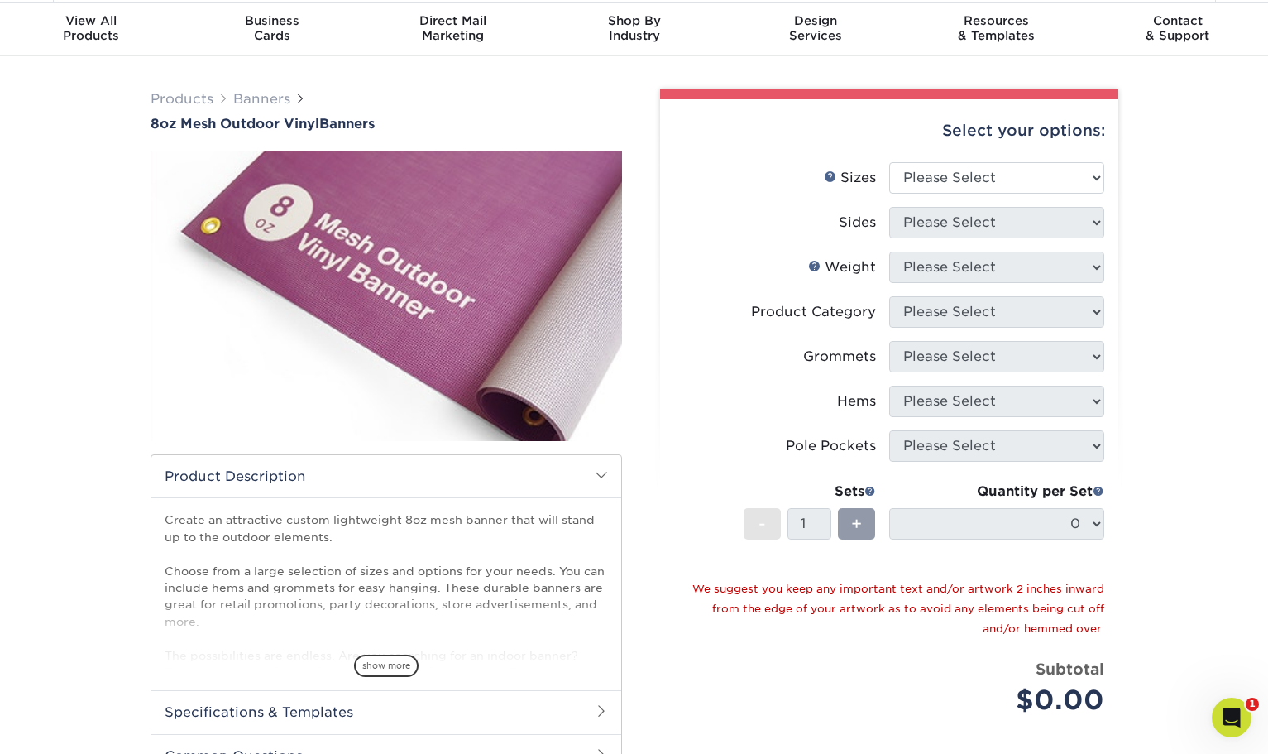
click at [698, 194] on li "Sizes Help Sizes Please Select 24" x 36" 24" x 48" 36" x 48" 36" x 60" 36" x 72…" at bounding box center [889, 184] width 430 height 45
click at [981, 177] on select "Please Select 24" x 36" 24" x 48" 36" x 48" 36" x 60" 36" x 72" 36" x 96" 36" x…" at bounding box center [996, 177] width 215 height 31
click at [912, 179] on select "Please Select 24" x 36" 24" x 48" 36" x 48" 36" x 60" 36" x 72" 36" x 96" 36" x…" at bounding box center [996, 177] width 215 height 31
select select "36.00x48.00"
click at [889, 162] on select "Please Select 24" x 36" 24" x 48" 36" x 48" 36" x 60" 36" x 72" 36" x 96" 36" x…" at bounding box center [996, 177] width 215 height 31
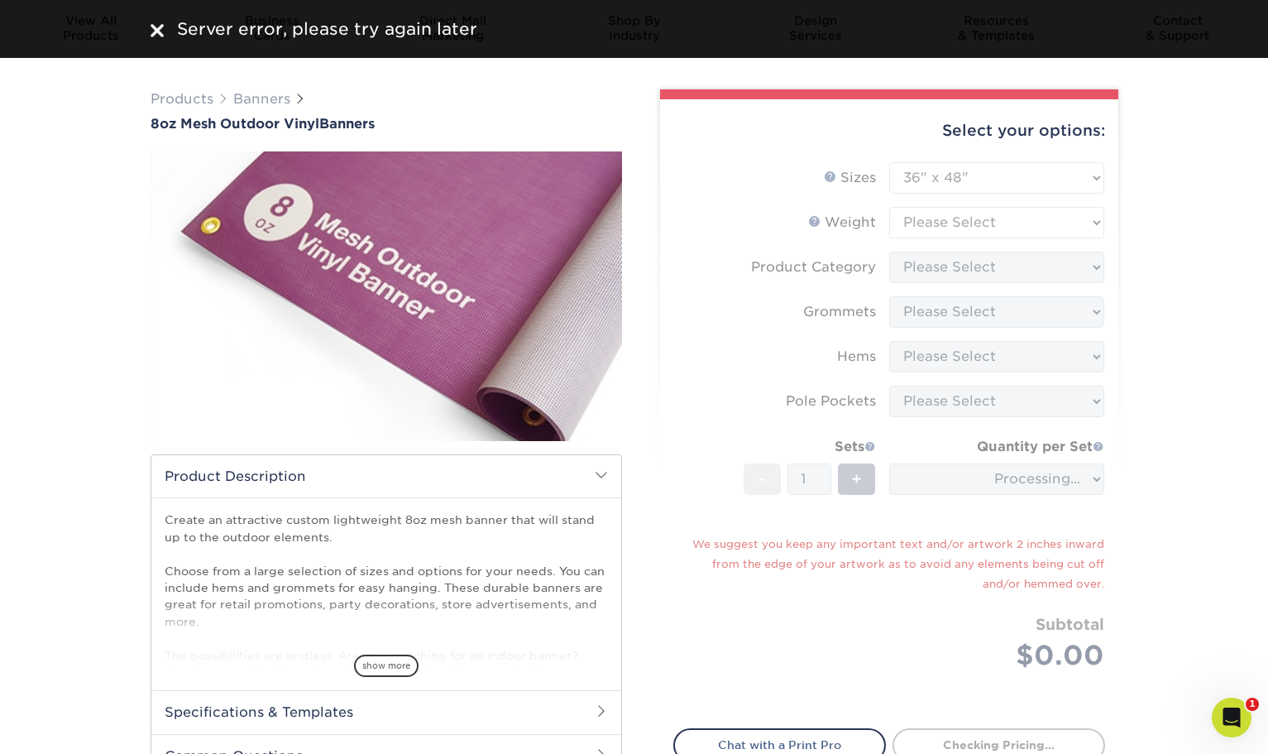
click at [152, 36] on img at bounding box center [157, 30] width 13 height 13
